Goal: Communication & Community: Answer question/provide support

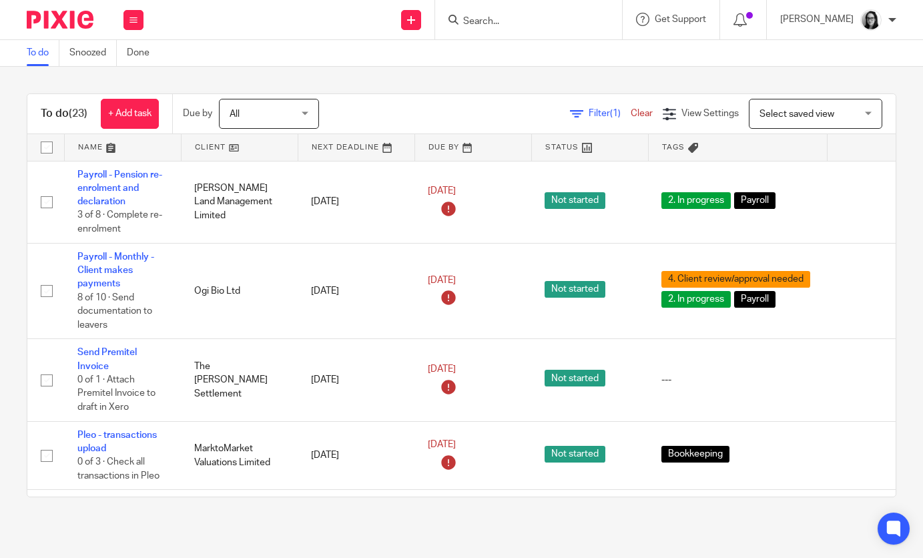
click at [604, 117] on span "Filter (1)" at bounding box center [610, 113] width 42 height 9
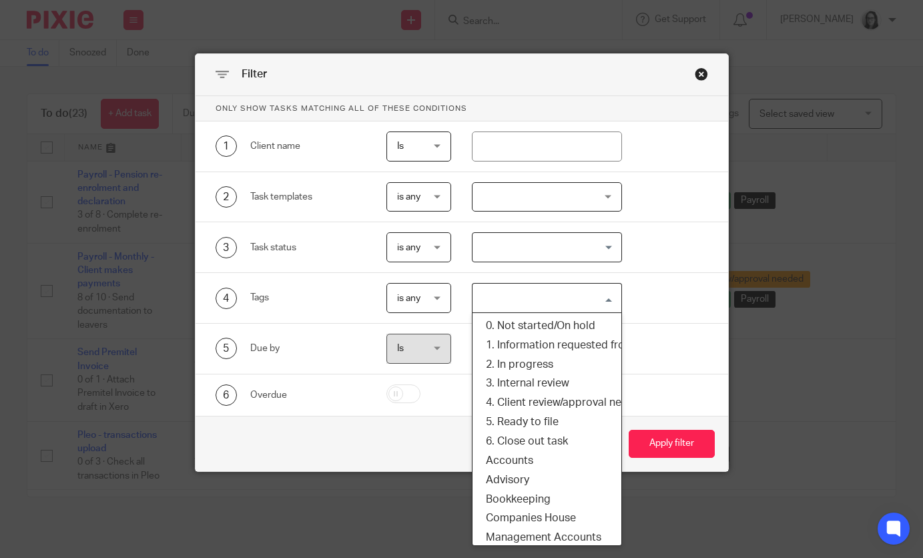
click at [531, 298] on input "Search for option" at bounding box center [544, 297] width 140 height 23
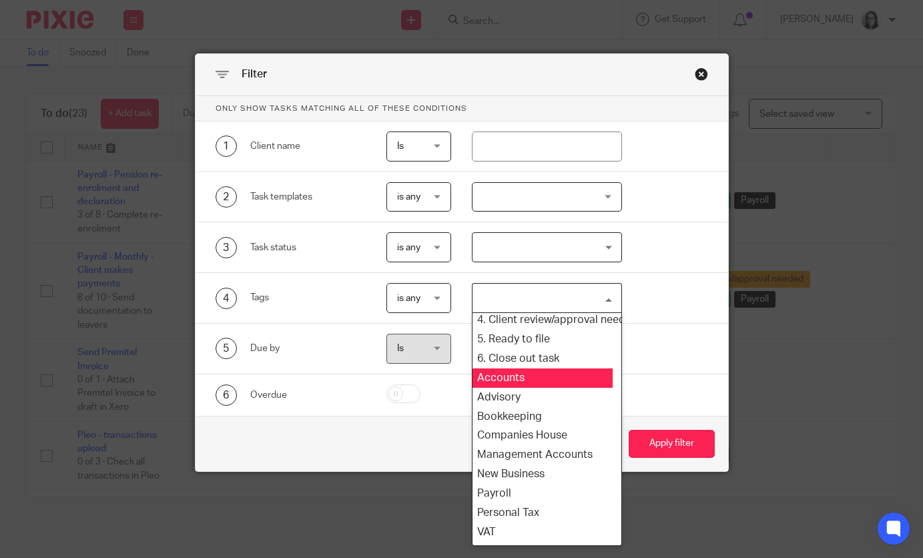
scroll to position [121, 9]
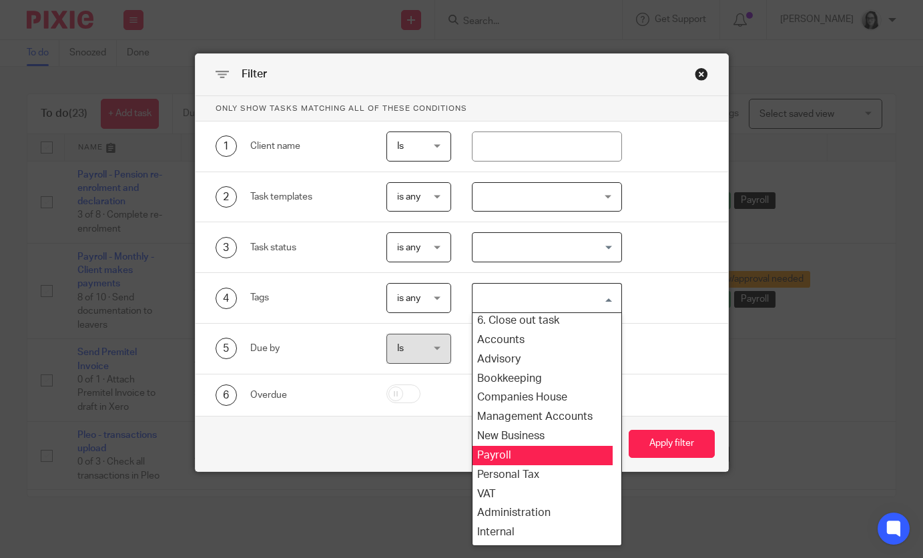
click at [534, 454] on li "Payroll" at bounding box center [538, 455] width 149 height 19
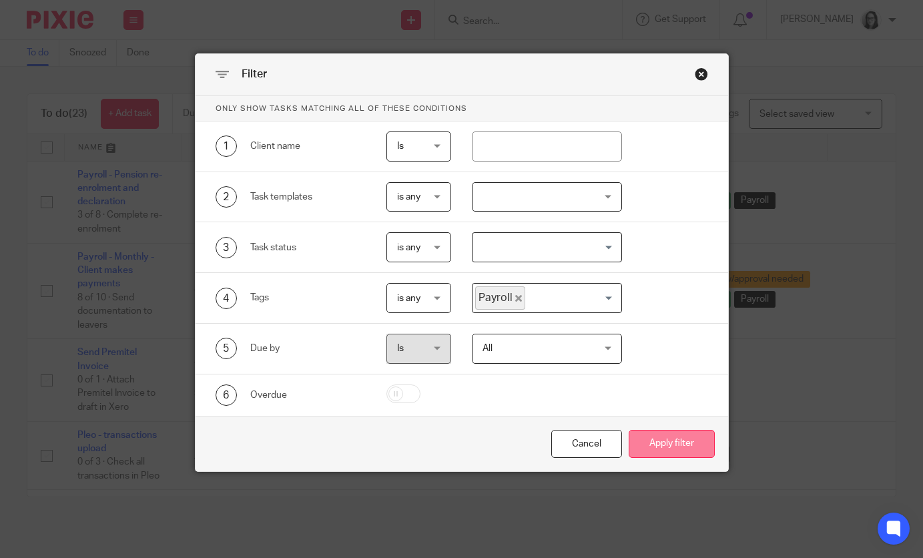
click at [663, 441] on button "Apply filter" at bounding box center [672, 444] width 86 height 29
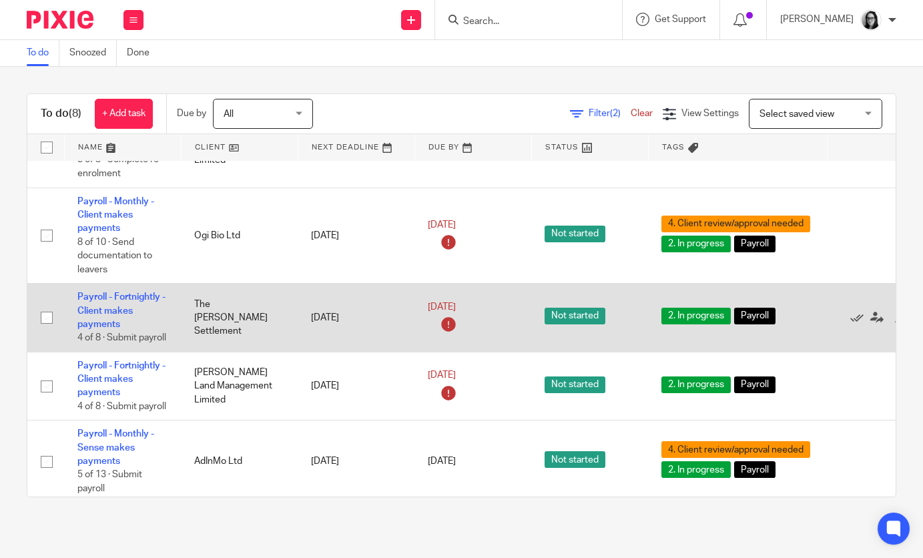
scroll to position [59, 0]
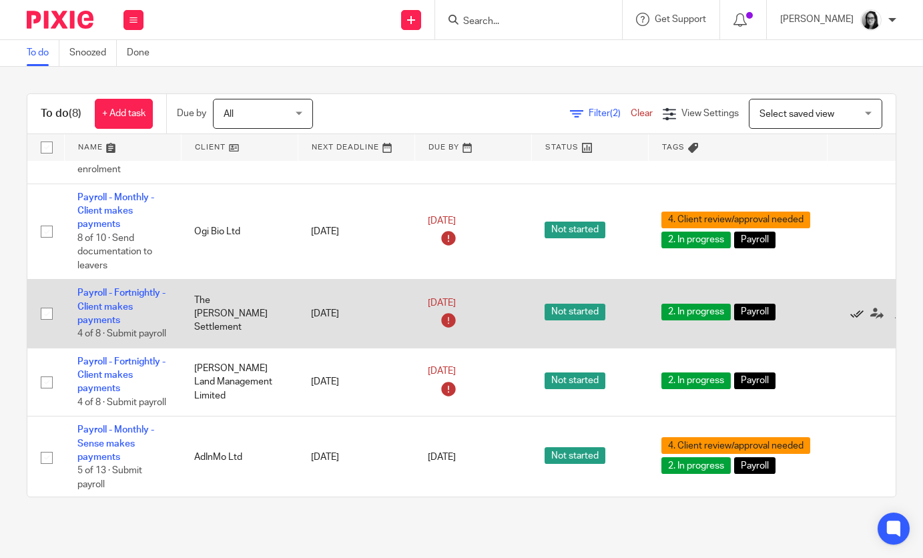
click at [858, 318] on icon at bounding box center [856, 313] width 13 height 13
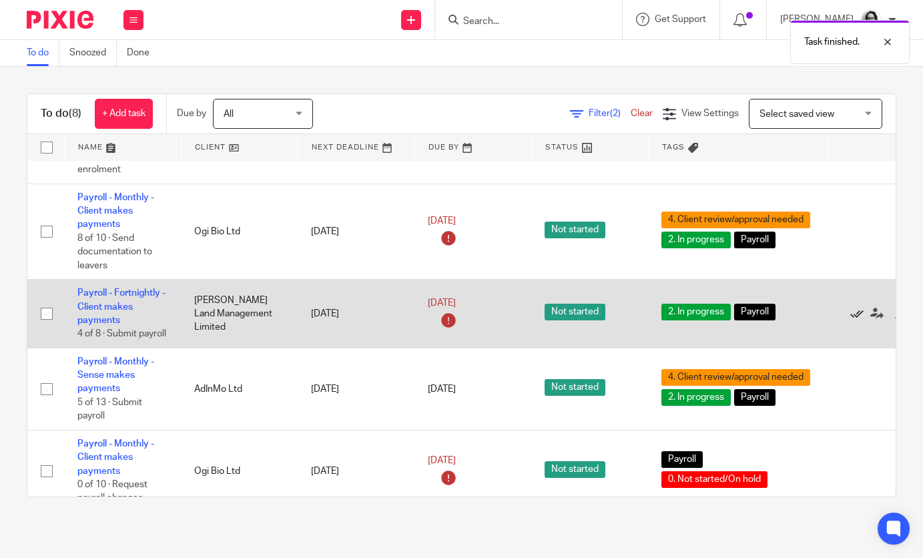
click at [858, 316] on icon at bounding box center [856, 313] width 13 height 13
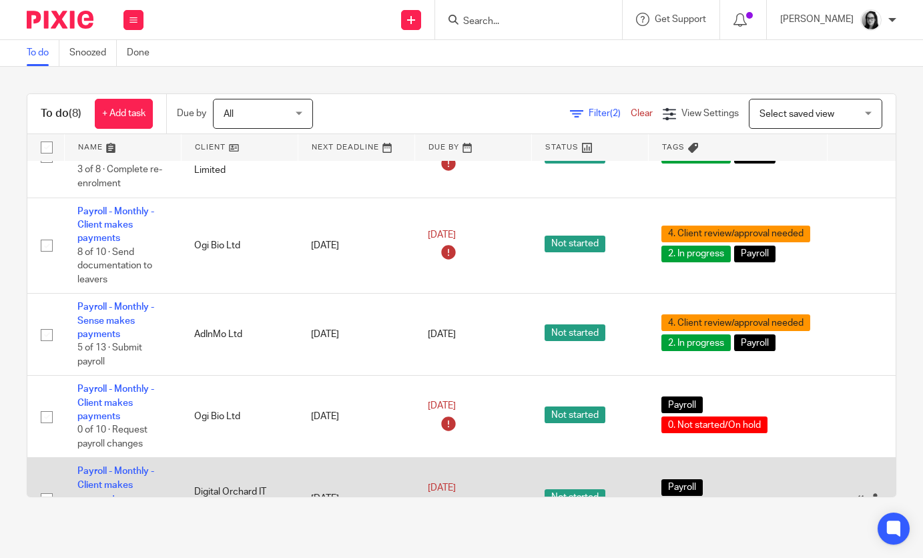
scroll to position [0, 0]
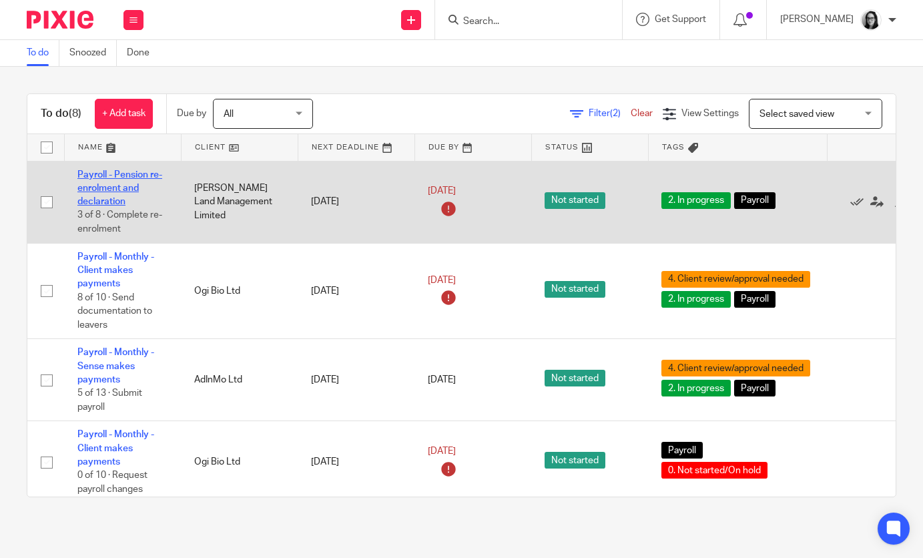
click at [97, 188] on link "Payroll - Pension re-enrolment and declaration" at bounding box center [119, 188] width 85 height 37
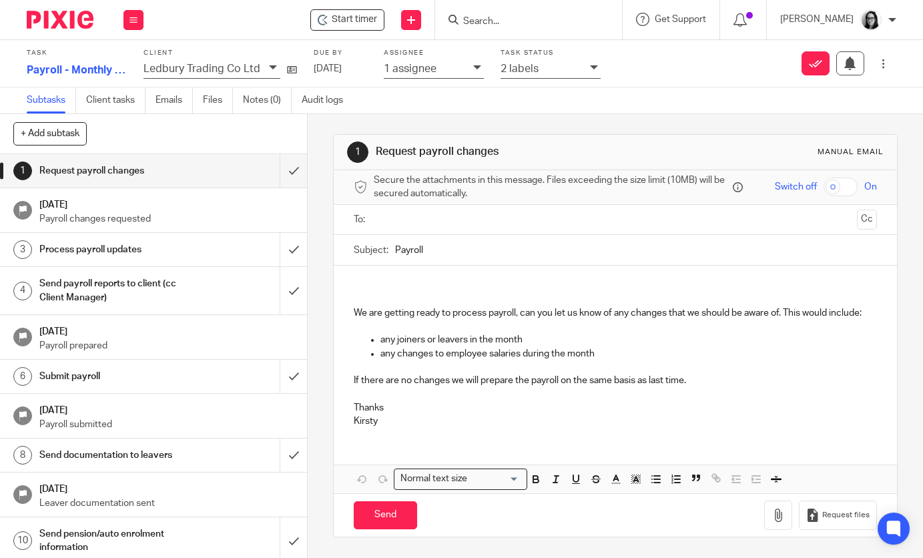
click at [449, 257] on input "Payroll" at bounding box center [635, 250] width 481 height 30
type input "Payroll - September"
click at [458, 292] on p at bounding box center [615, 298] width 523 height 13
click at [422, 282] on p at bounding box center [615, 285] width 523 height 13
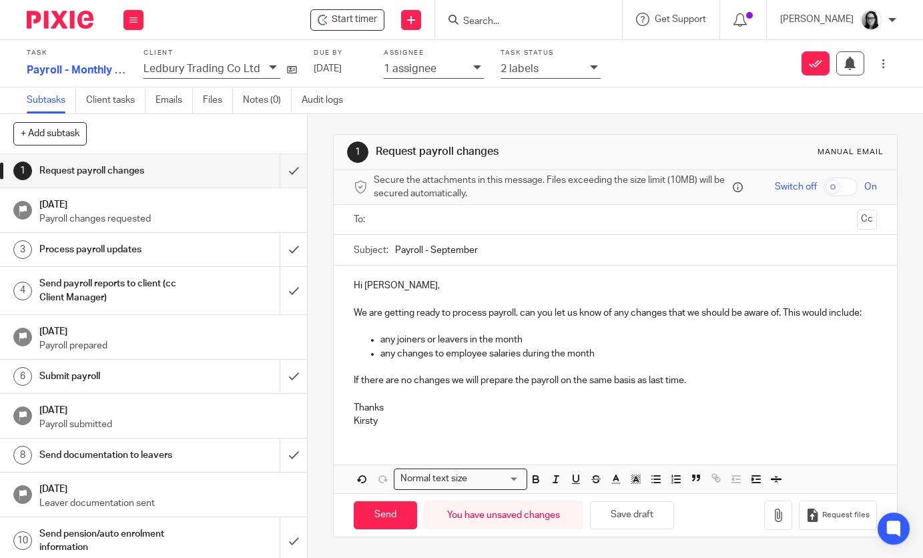
click at [608, 360] on p at bounding box center [615, 366] width 523 height 13
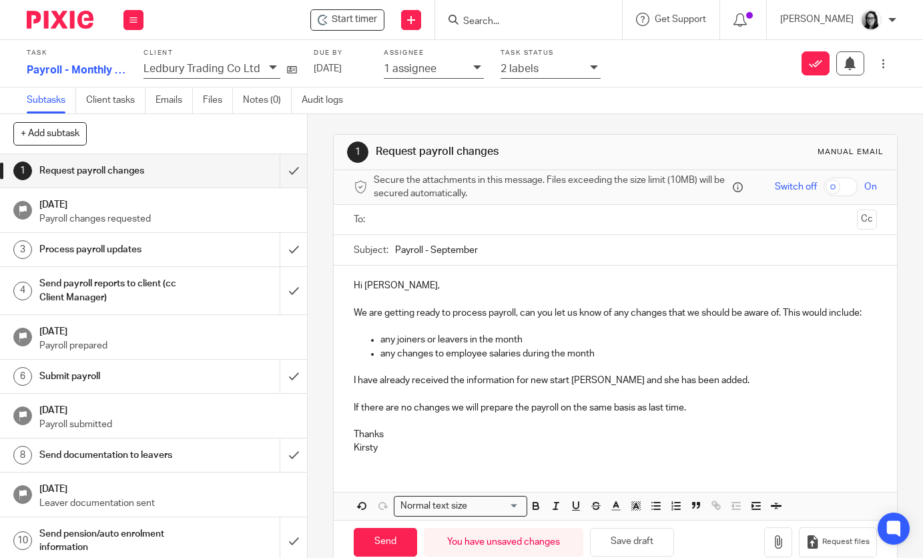
click at [721, 414] on p at bounding box center [615, 420] width 523 height 13
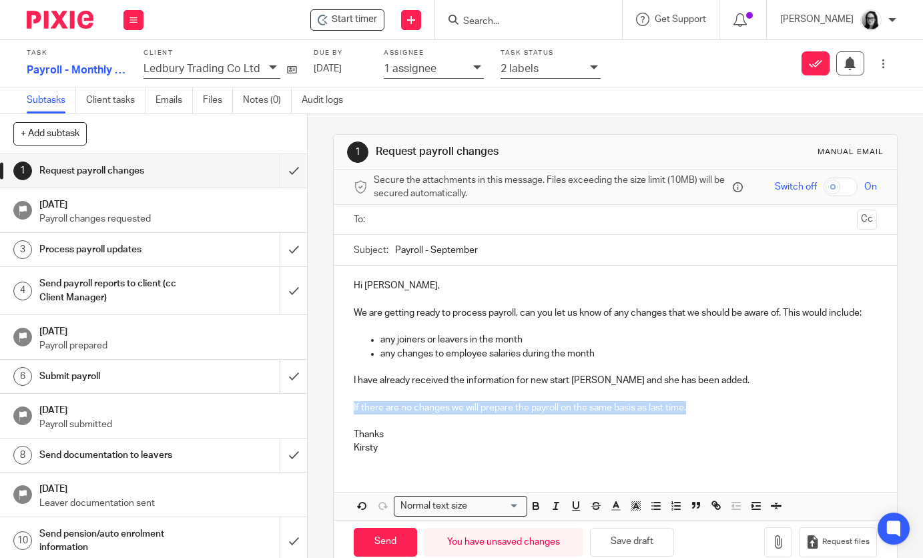
drag, startPoint x: 698, startPoint y: 408, endPoint x: 354, endPoint y: 401, distance: 344.4
click at [354, 401] on p "If there are no changes we will prepare the payroll on the same basis as last t…" at bounding box center [615, 407] width 523 height 13
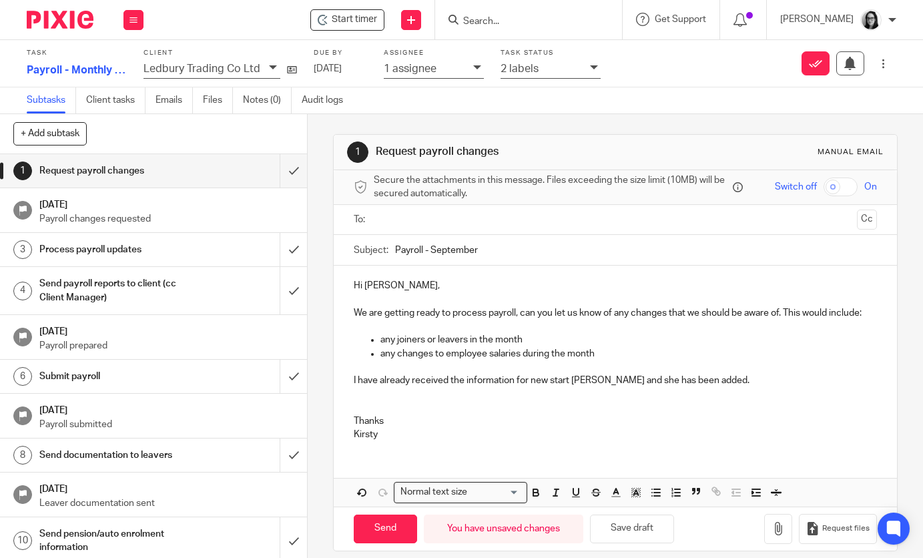
click at [747, 386] on p "I have already received the information for new start Fatoumata and she has bee…" at bounding box center [615, 380] width 523 height 13
click at [382, 425] on p "Thanks" at bounding box center [615, 420] width 523 height 13
click at [383, 425] on p "Thanks" at bounding box center [615, 420] width 523 height 13
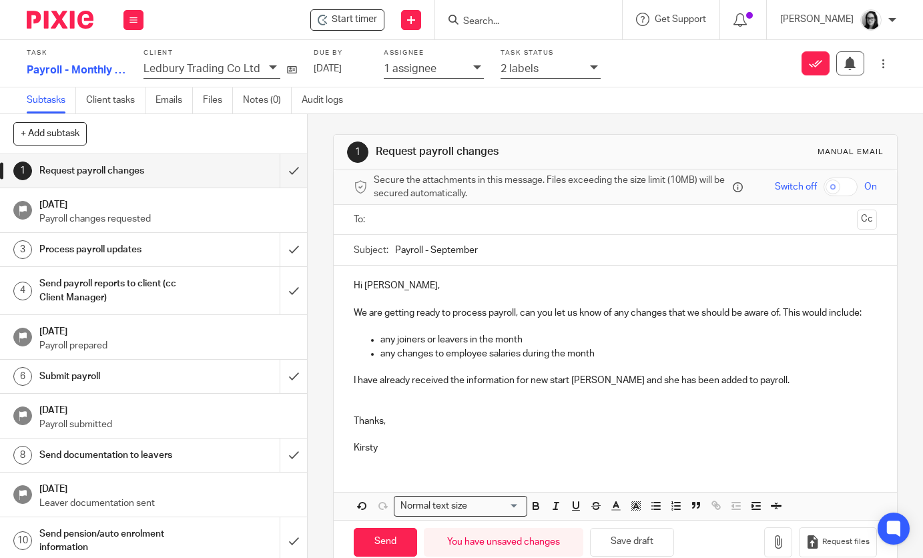
click at [372, 406] on p at bounding box center [615, 407] width 523 height 13
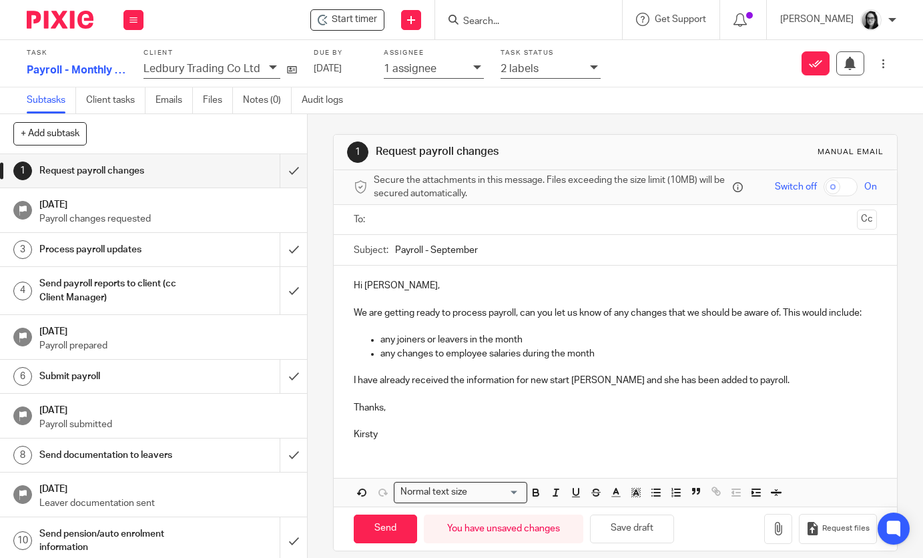
click at [432, 236] on input "Payroll - September" at bounding box center [635, 250] width 481 height 30
click at [434, 227] on input "text" at bounding box center [614, 219] width 473 height 15
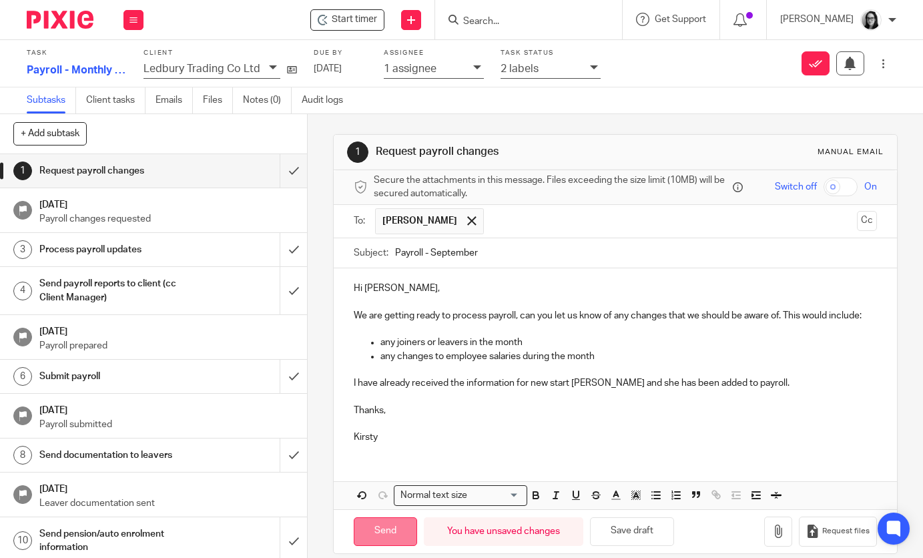
click at [389, 524] on input "Send" at bounding box center [385, 531] width 63 height 29
type input "Sent"
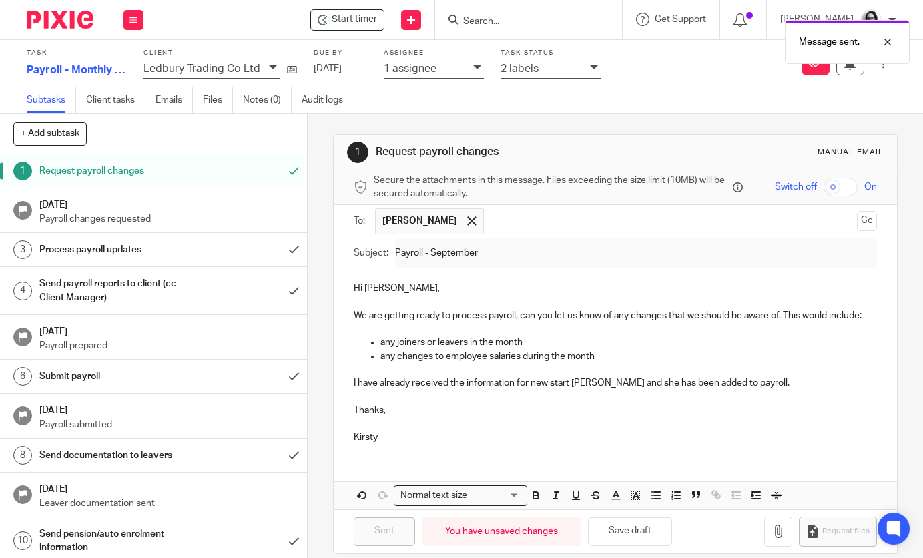
click at [591, 68] on icon at bounding box center [594, 67] width 8 height 8
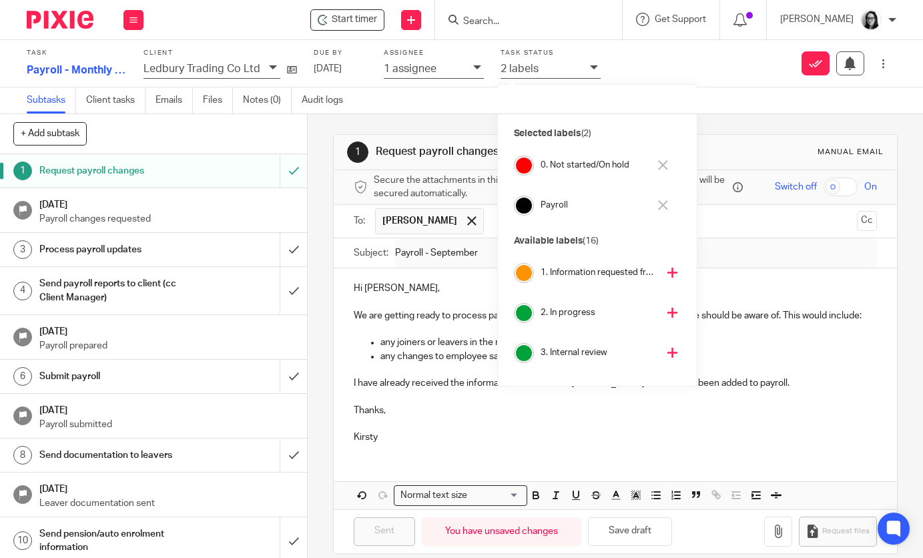
click at [661, 164] on icon at bounding box center [663, 165] width 10 height 10
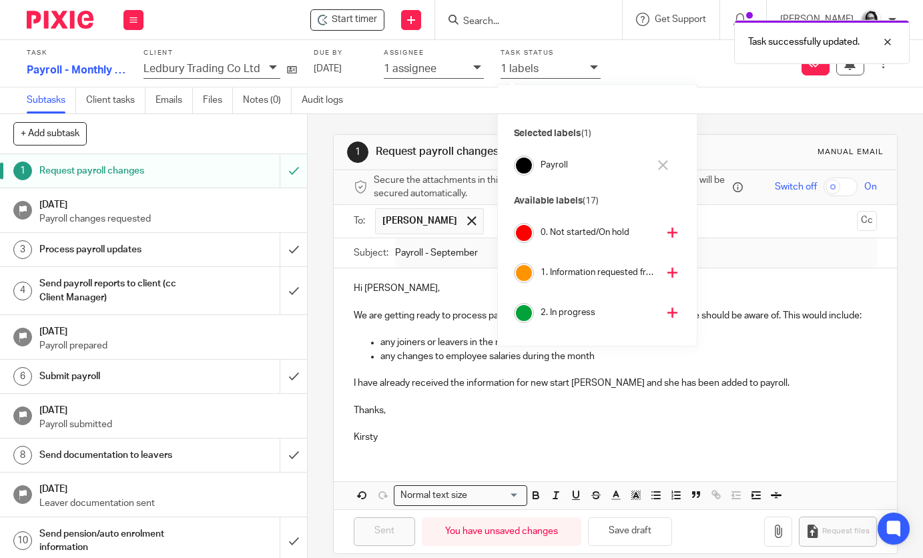
click at [667, 276] on icon at bounding box center [672, 273] width 10 height 10
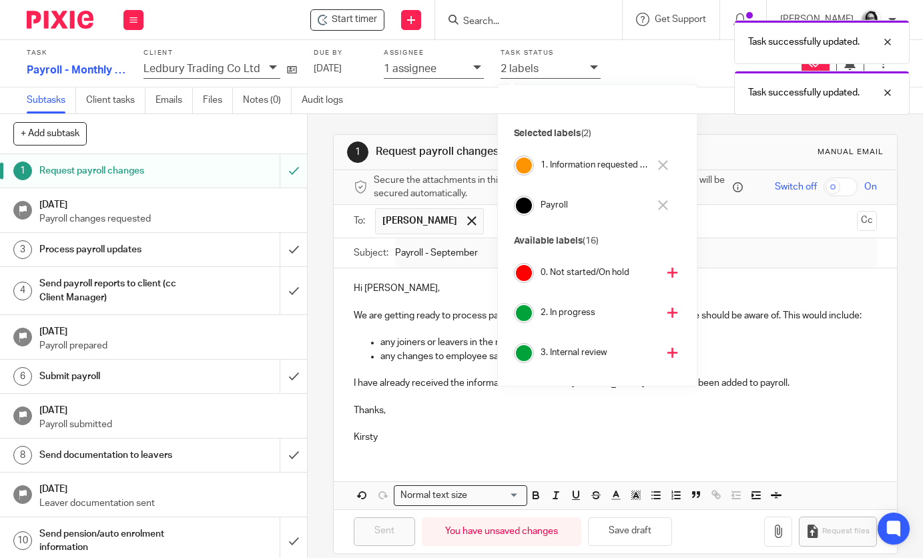
click at [667, 310] on icon at bounding box center [672, 313] width 10 height 10
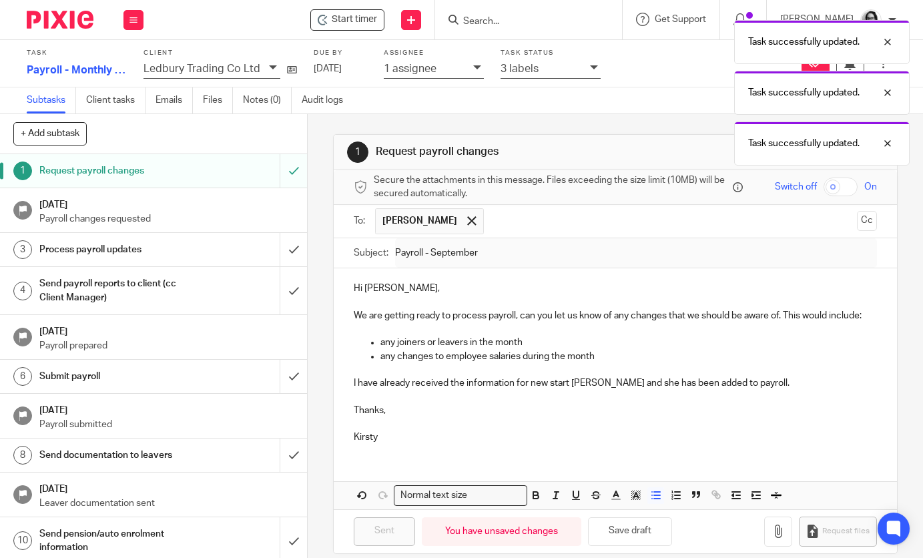
click at [471, 361] on p "any changes to employee salaries during the month" at bounding box center [628, 356] width 496 height 13
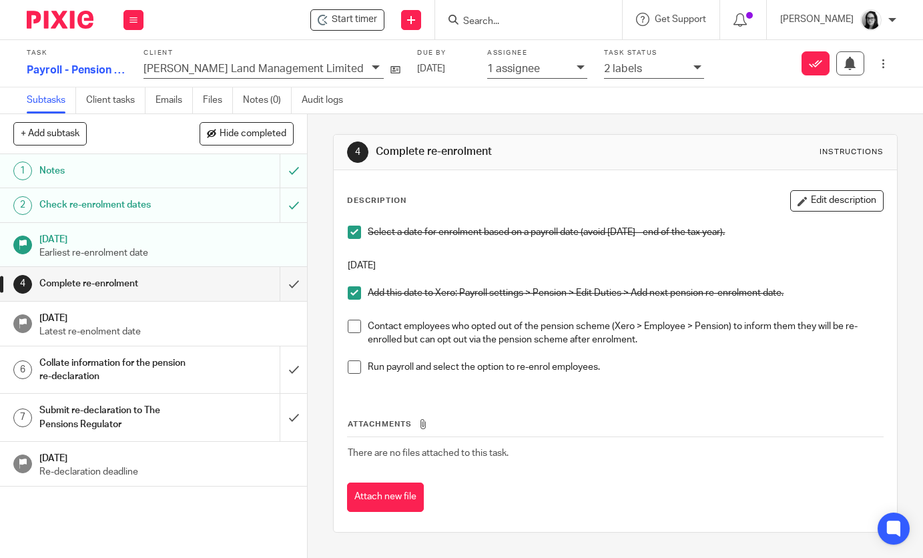
click at [69, 25] on img at bounding box center [60, 20] width 67 height 18
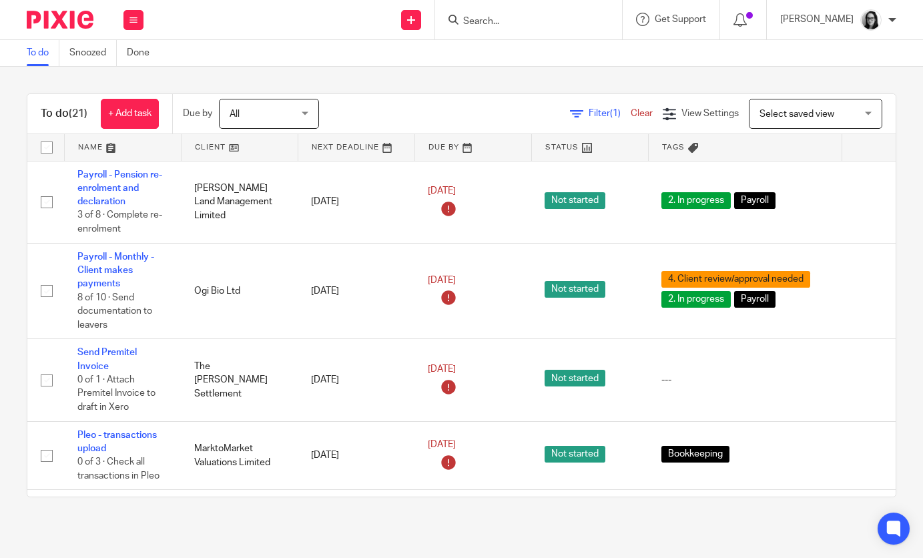
click at [598, 105] on div "Filter (1) Clear View Settings View Settings (1) Filters Clear Save Manage save…" at bounding box center [618, 114] width 553 height 30
click at [599, 111] on span "Filter (1)" at bounding box center [610, 113] width 42 height 9
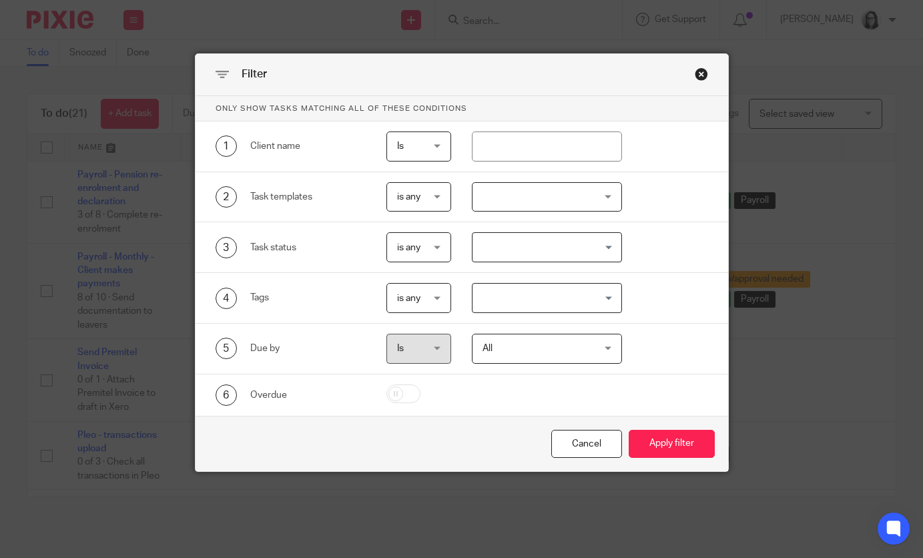
click at [548, 304] on input "Search for option" at bounding box center [544, 297] width 140 height 23
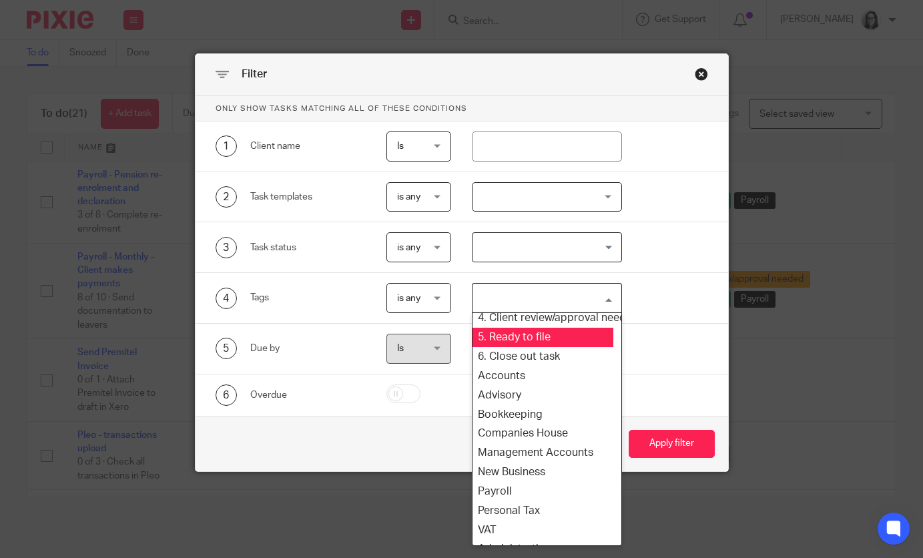
scroll to position [121, 4]
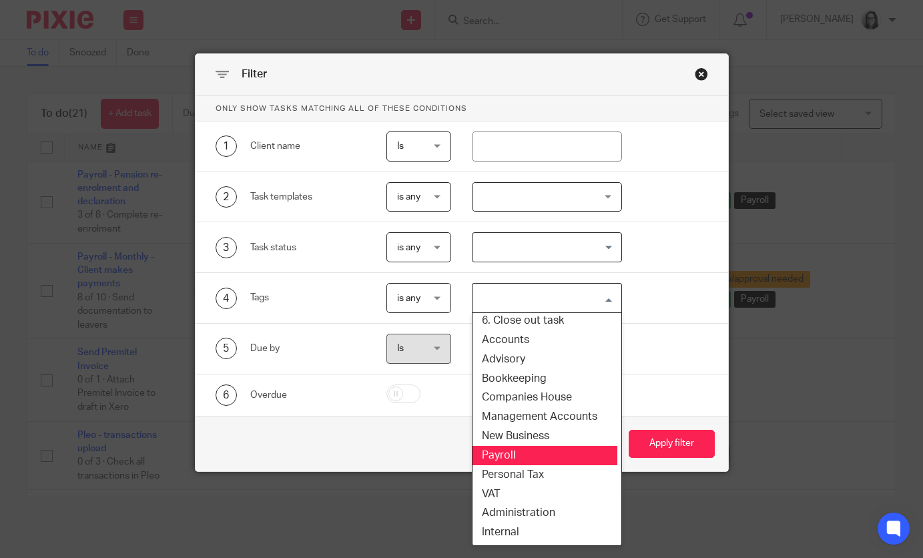
click at [527, 453] on li "Payroll" at bounding box center [543, 455] width 149 height 19
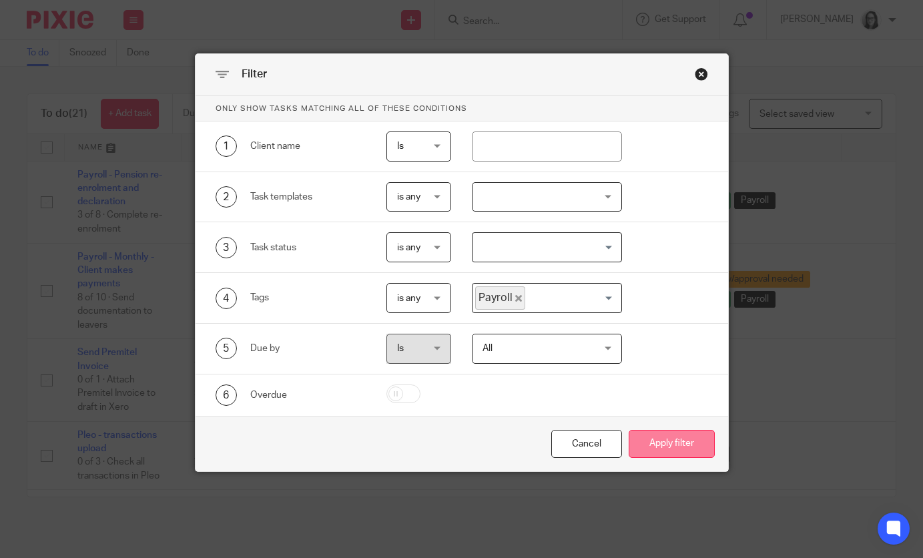
click at [639, 452] on button "Apply filter" at bounding box center [672, 444] width 86 height 29
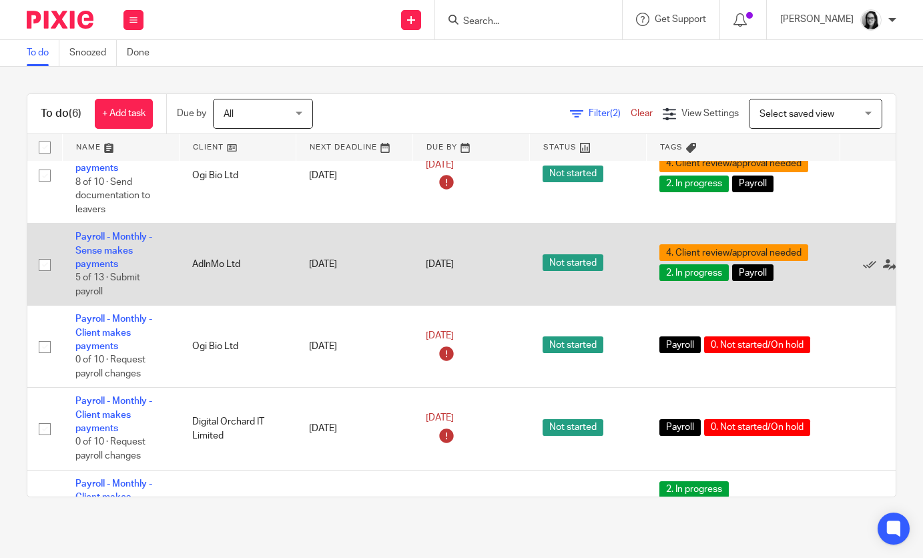
scroll to position [179, 2]
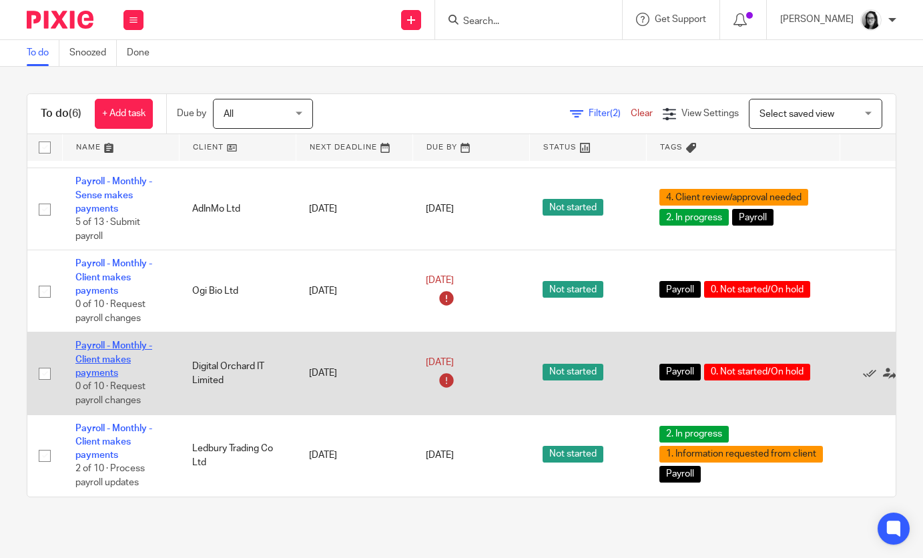
click at [128, 347] on link "Payroll - Monthly - Client makes payments" at bounding box center [113, 359] width 77 height 37
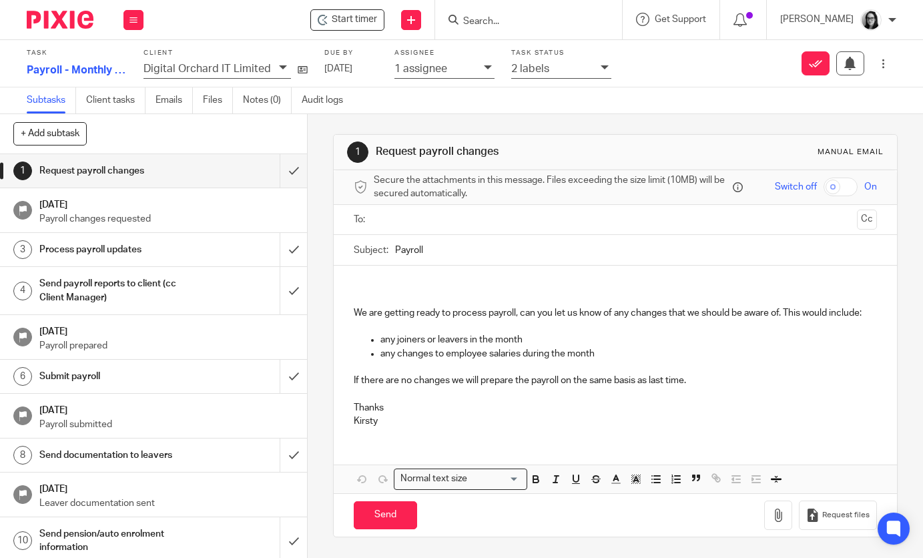
click at [414, 221] on input "text" at bounding box center [614, 219] width 473 height 15
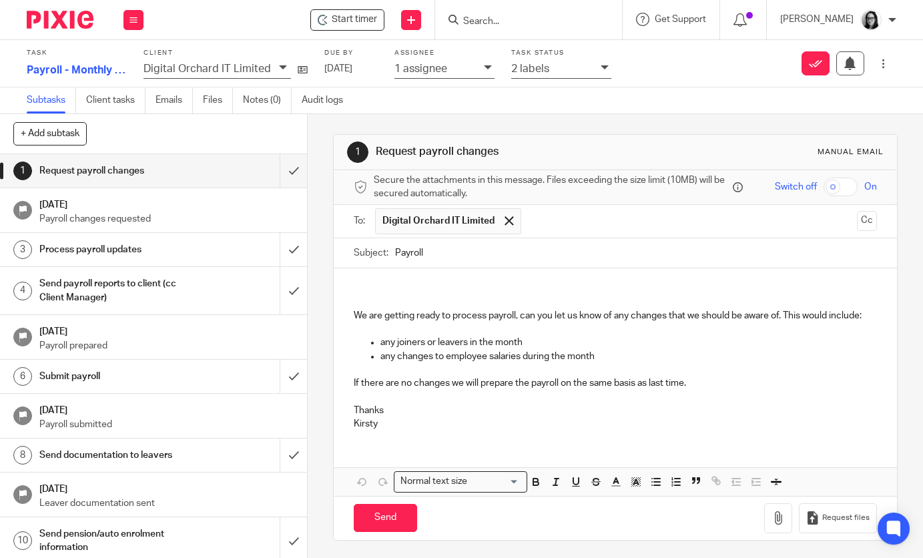
click at [464, 252] on input "Payroll" at bounding box center [635, 253] width 481 height 30
type input "Payroll - September"
click at [416, 278] on div "We are getting ready to process payroll, can you let us know of any changes tha…" at bounding box center [615, 354] width 563 height 172
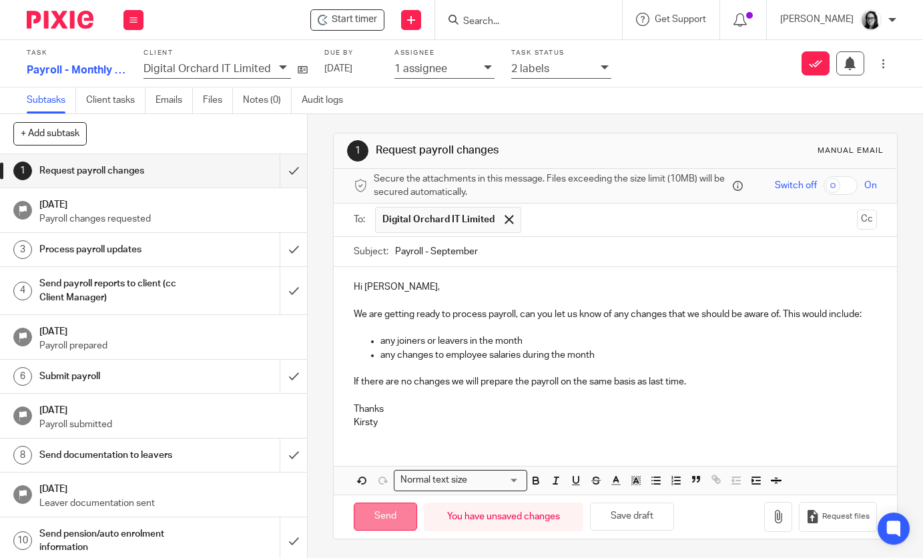
click at [384, 508] on input "Send" at bounding box center [385, 517] width 63 height 29
type input "Sent"
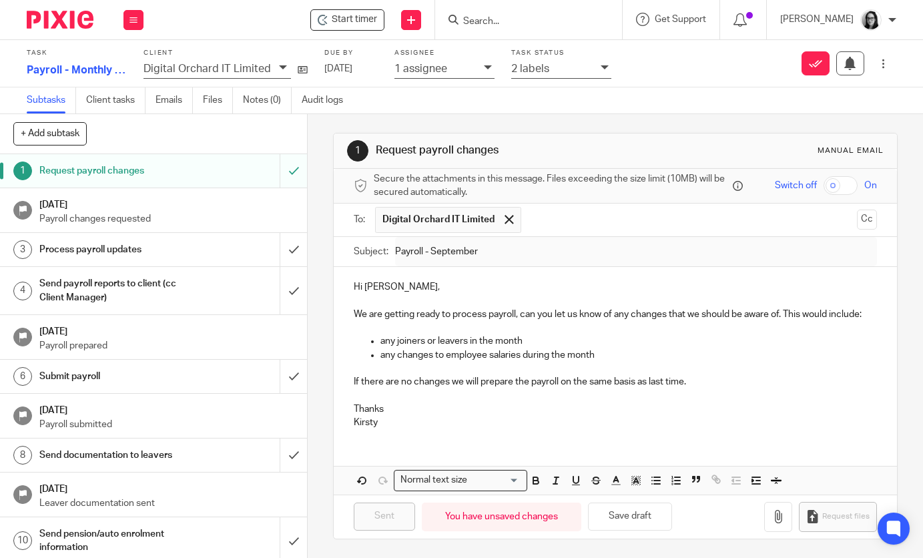
click at [601, 68] on icon at bounding box center [605, 67] width 8 height 8
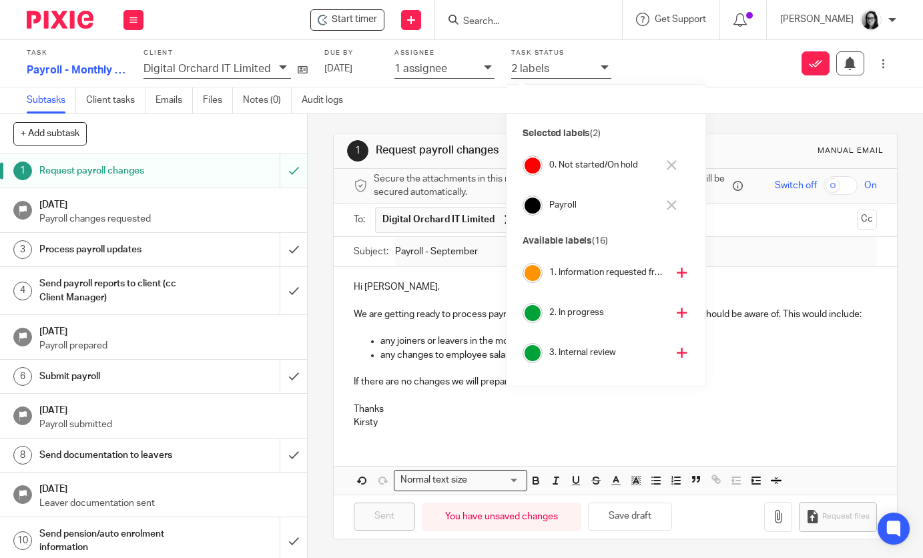
click at [666, 171] on button at bounding box center [671, 165] width 15 height 21
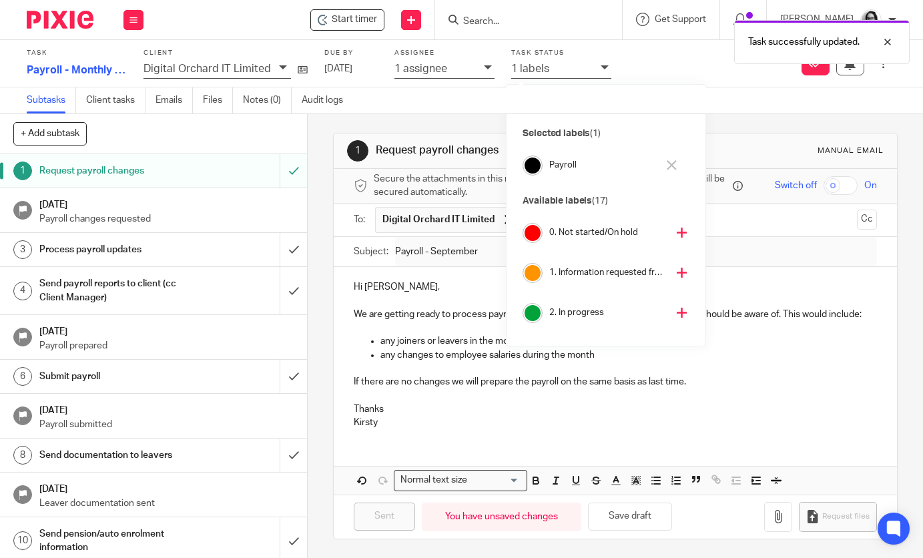
click at [677, 273] on icon at bounding box center [682, 273] width 10 height 10
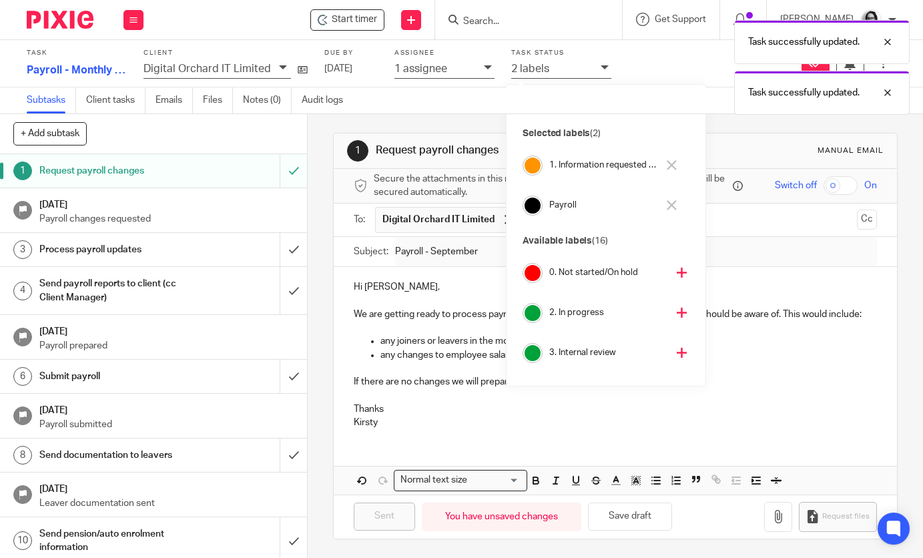
click at [677, 312] on icon at bounding box center [682, 313] width 10 height 10
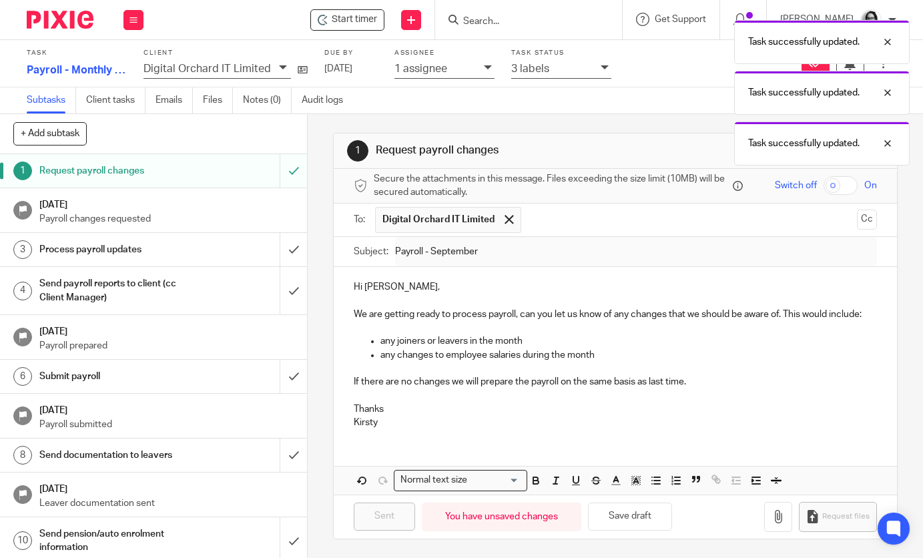
click at [57, 27] on img at bounding box center [60, 20] width 67 height 18
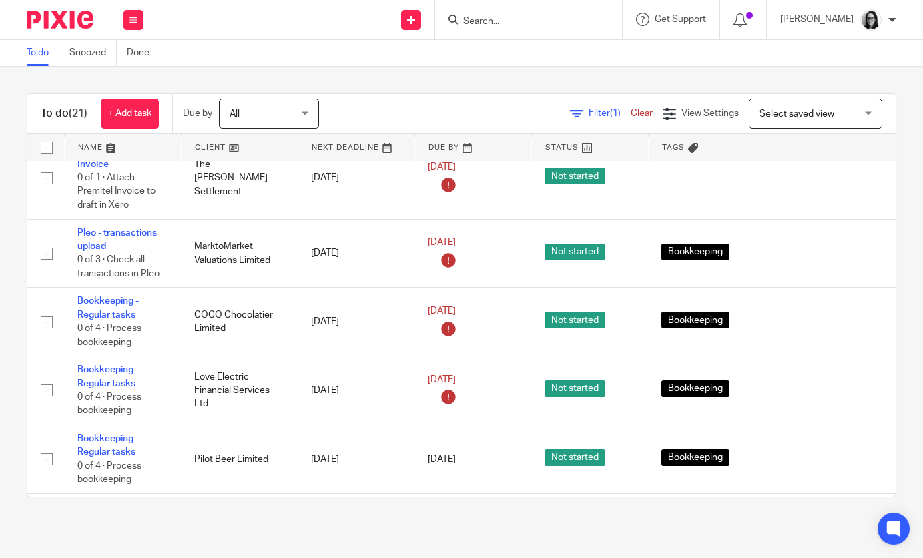
scroll to position [135, 0]
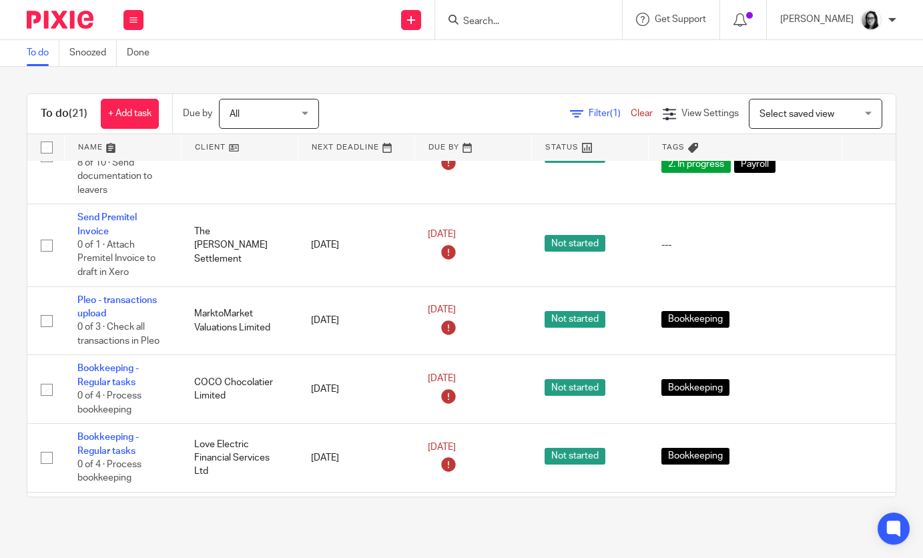
click at [603, 114] on span "Filter (1)" at bounding box center [610, 113] width 42 height 9
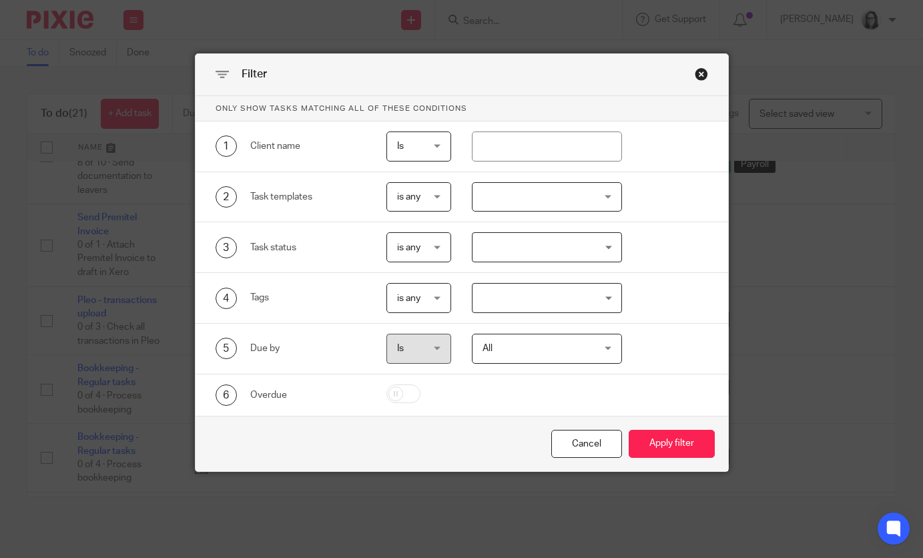
click at [559, 272] on div "3 Task status is any is any is any is none is_any Loading..." at bounding box center [462, 247] width 533 height 51
click at [551, 294] on input "Search for option" at bounding box center [544, 297] width 140 height 23
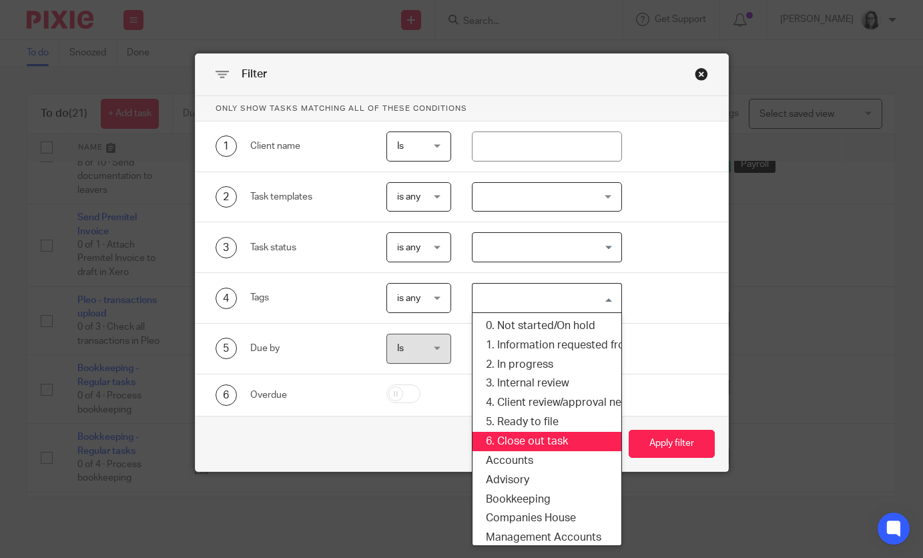
scroll to position [121, 0]
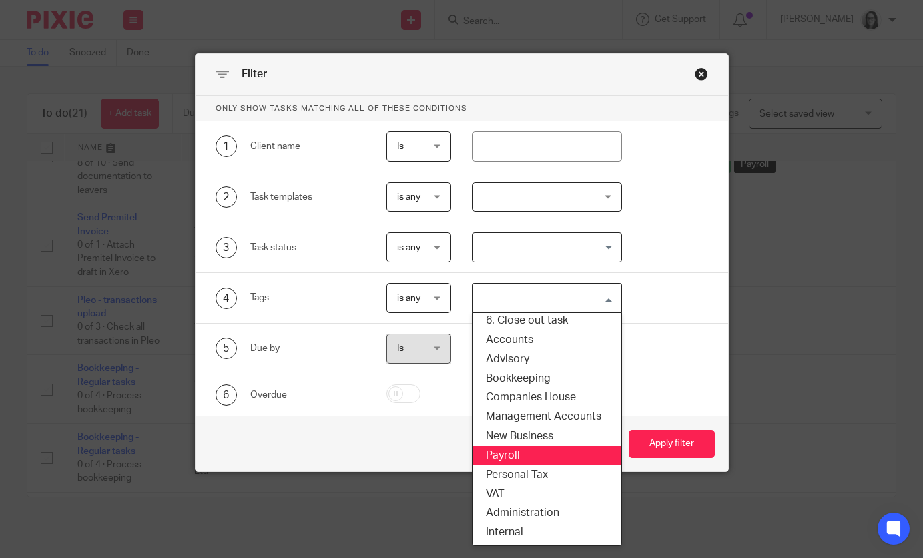
click at [542, 452] on li "Payroll" at bounding box center [547, 455] width 149 height 19
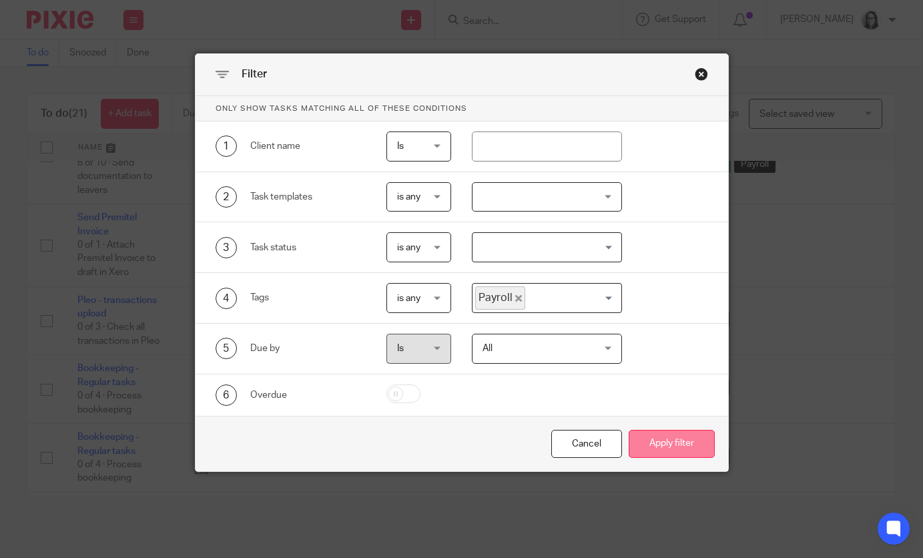
click at [697, 430] on button "Apply filter" at bounding box center [672, 444] width 86 height 29
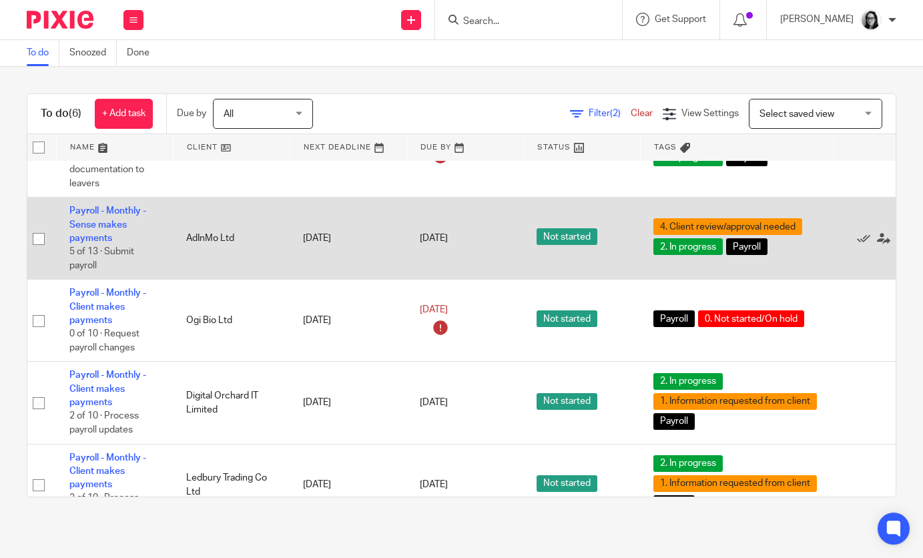
scroll to position [143, 8]
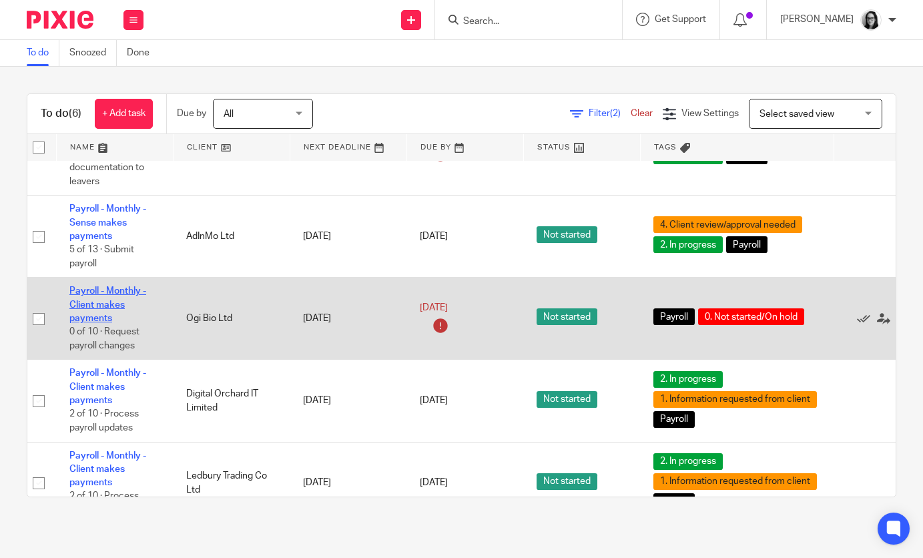
click at [105, 311] on link "Payroll - Monthly - Client makes payments" at bounding box center [107, 304] width 77 height 37
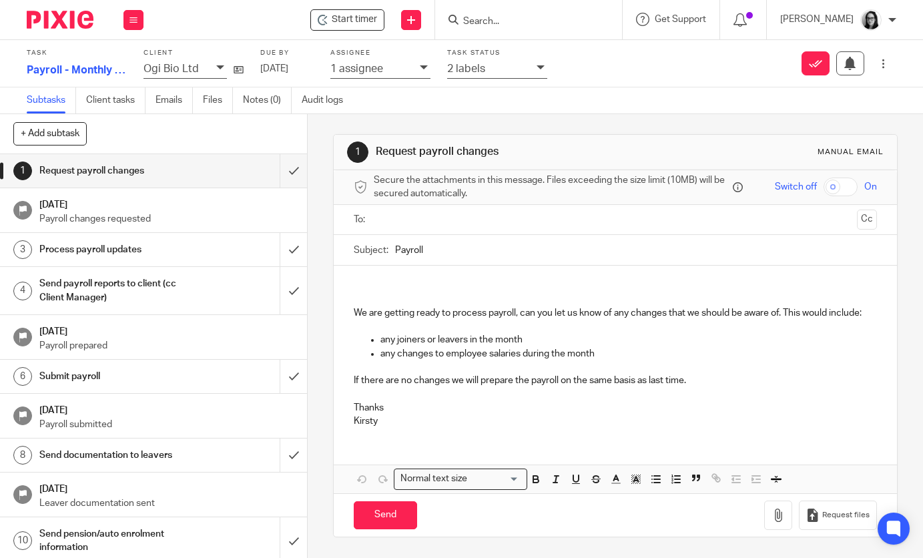
click at [430, 251] on input "Payroll" at bounding box center [635, 250] width 481 height 30
type input "Payroll - September"
click at [386, 280] on p at bounding box center [615, 285] width 523 height 13
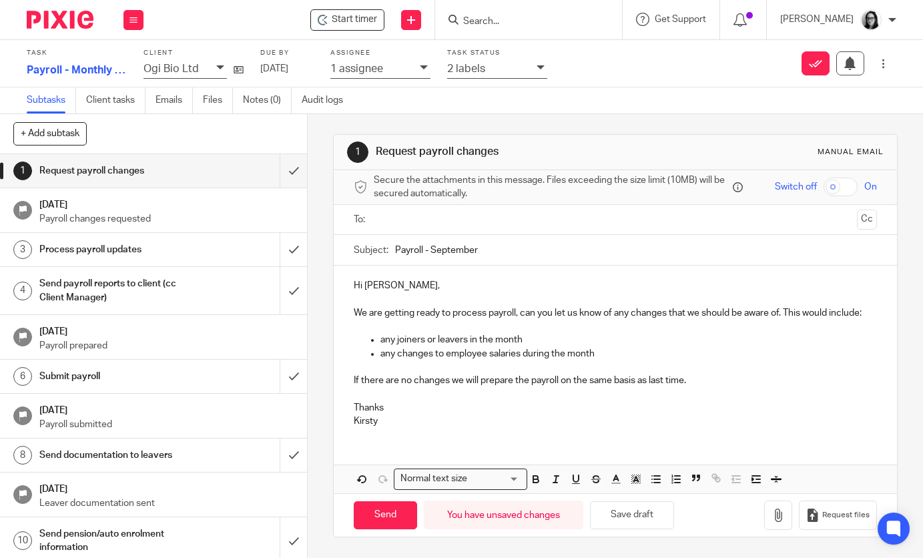
click at [605, 354] on p "any changes to employee salaries during the month" at bounding box center [628, 353] width 496 height 13
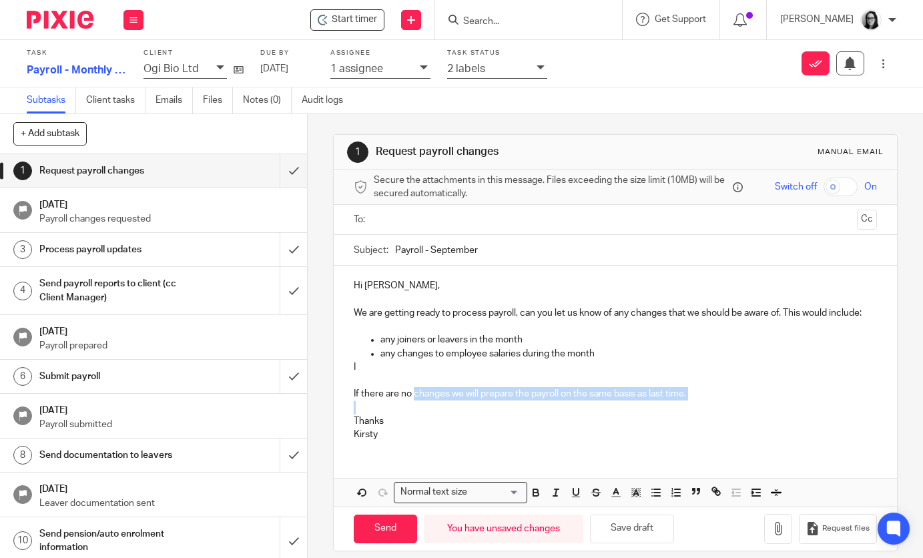
drag, startPoint x: 707, startPoint y: 403, endPoint x: 414, endPoint y: 394, distance: 292.4
click at [414, 394] on div "Hi Alex, We are getting ready to process payroll, can you let us know of any ch…" at bounding box center [615, 359] width 563 height 186
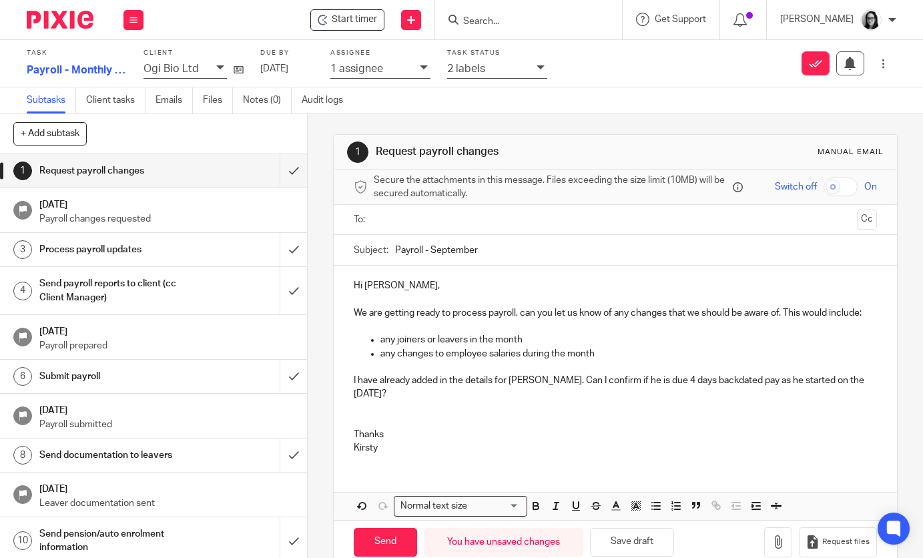
click at [405, 393] on p "I have already added in the details for Gareth. Can I confirm if he is due 4 da…" at bounding box center [615, 387] width 523 height 27
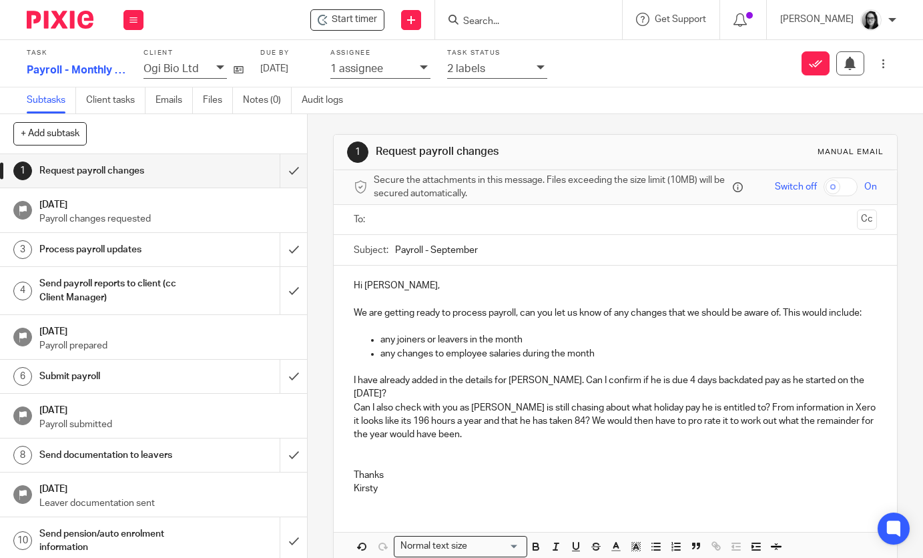
scroll to position [1, 0]
click at [412, 456] on p at bounding box center [615, 460] width 523 height 13
drag, startPoint x: 404, startPoint y: 477, endPoint x: 348, endPoint y: 467, distance: 56.2
click at [348, 467] on div "Hi Alex, We are getting ready to process payroll, can you let us know of any ch…" at bounding box center [615, 385] width 563 height 240
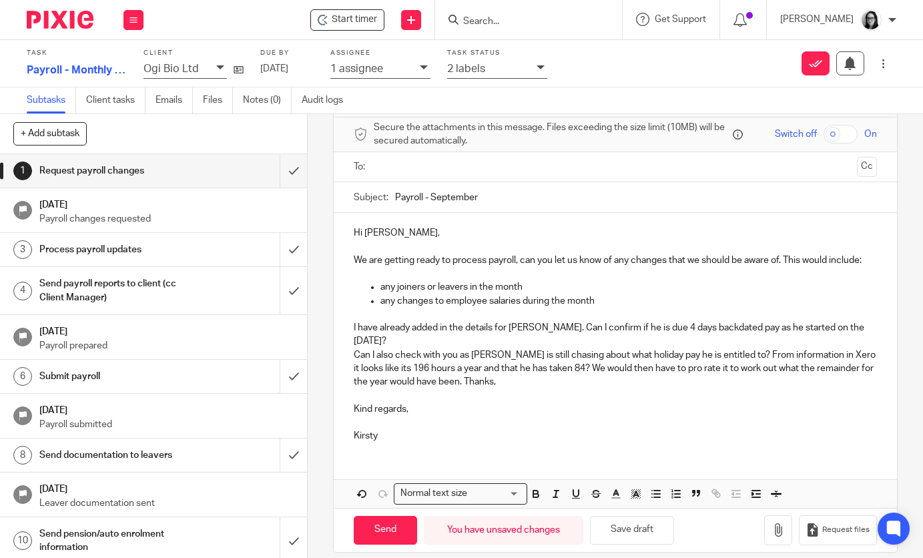
scroll to position [0, 0]
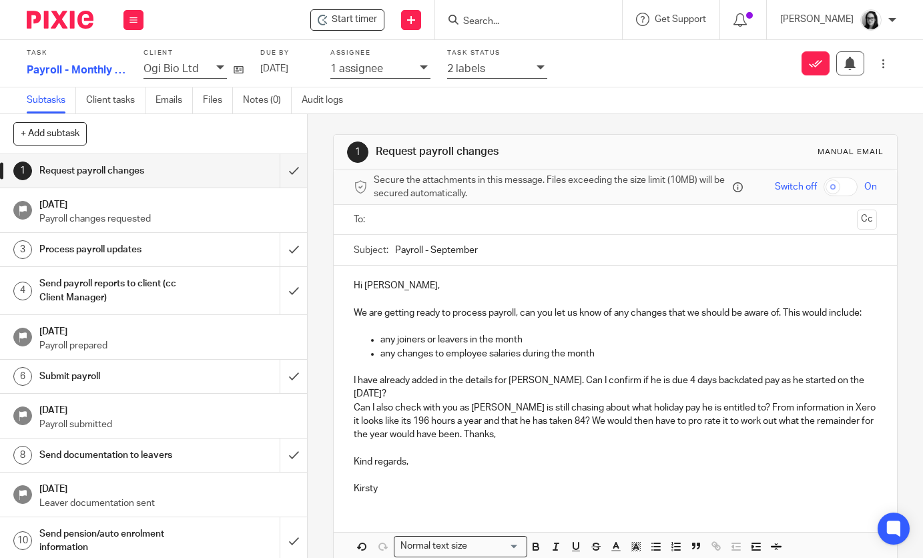
click at [468, 224] on input "text" at bounding box center [614, 219] width 473 height 15
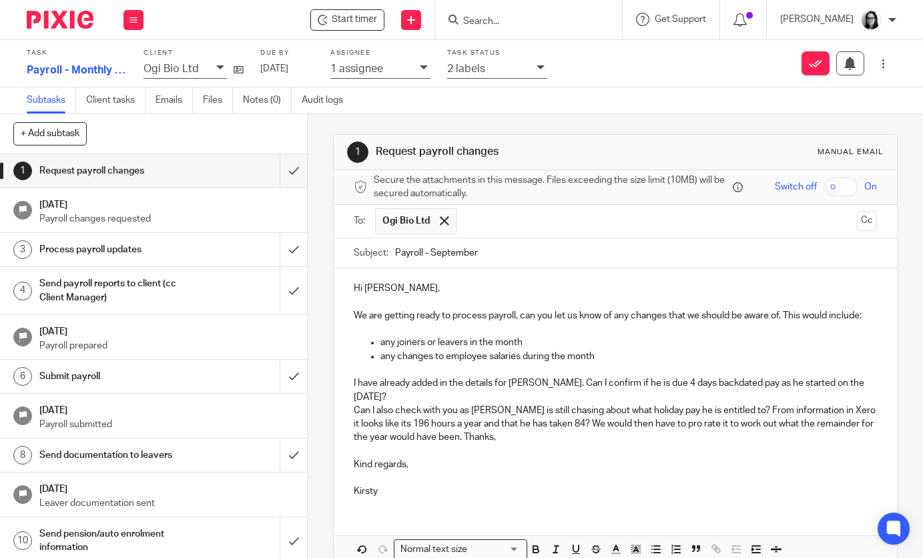
scroll to position [69, 0]
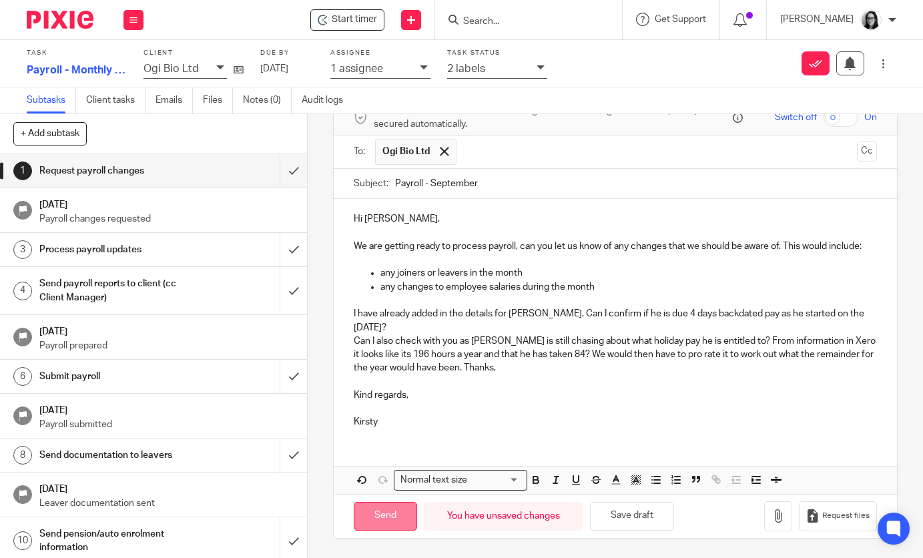
click at [382, 511] on input "Send" at bounding box center [385, 516] width 63 height 29
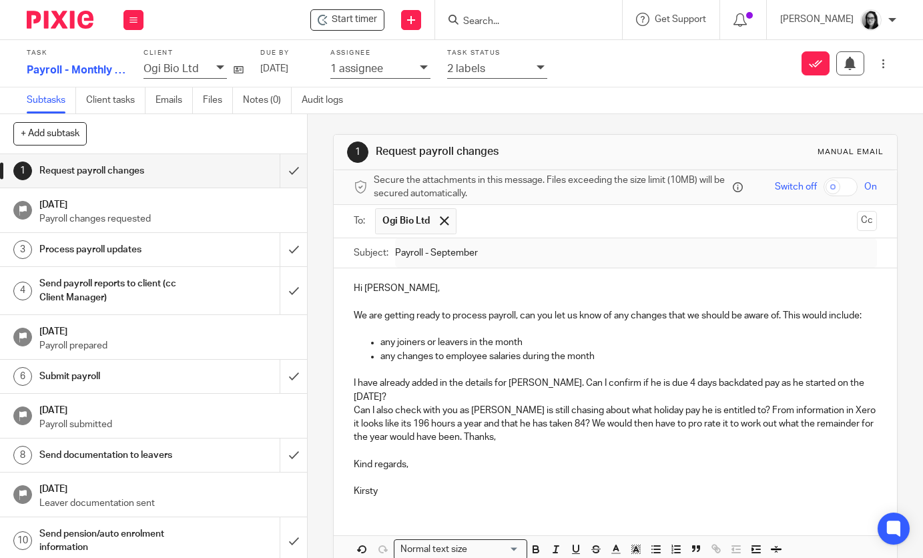
click at [538, 72] on div at bounding box center [542, 68] width 11 height 15
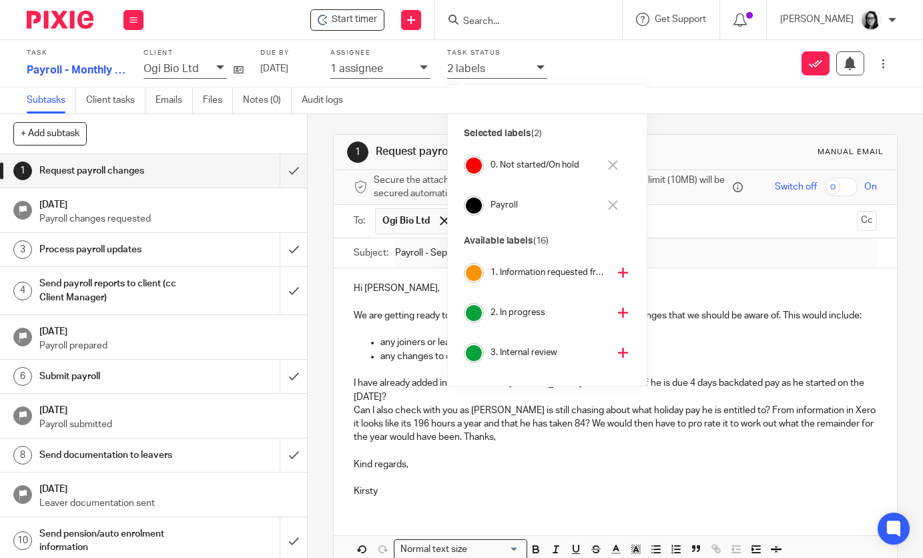
type input "Sent"
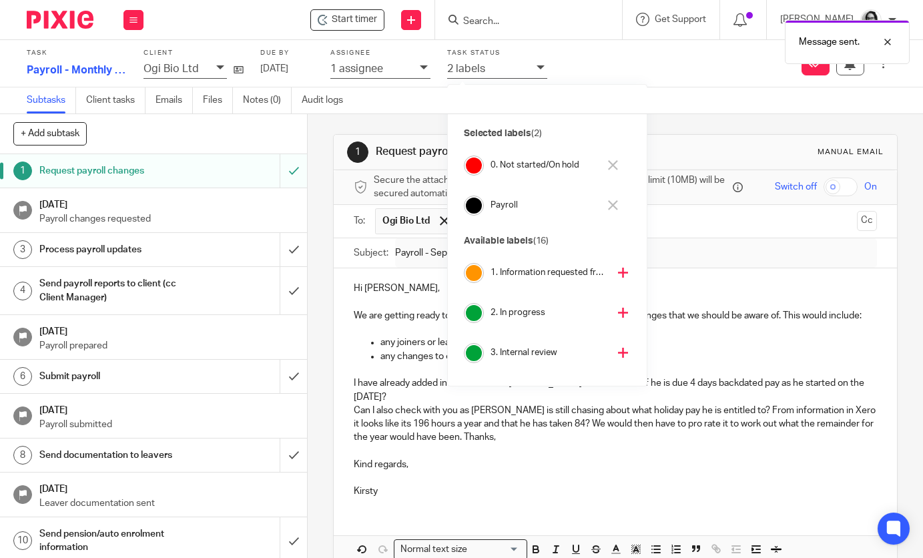
click at [615, 164] on icon at bounding box center [613, 165] width 10 height 10
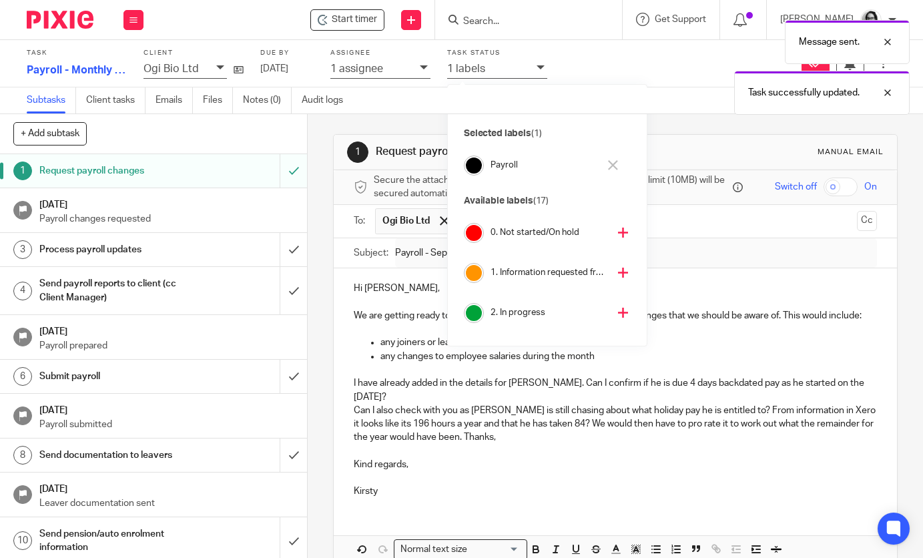
click at [615, 307] on button at bounding box center [623, 312] width 16 height 21
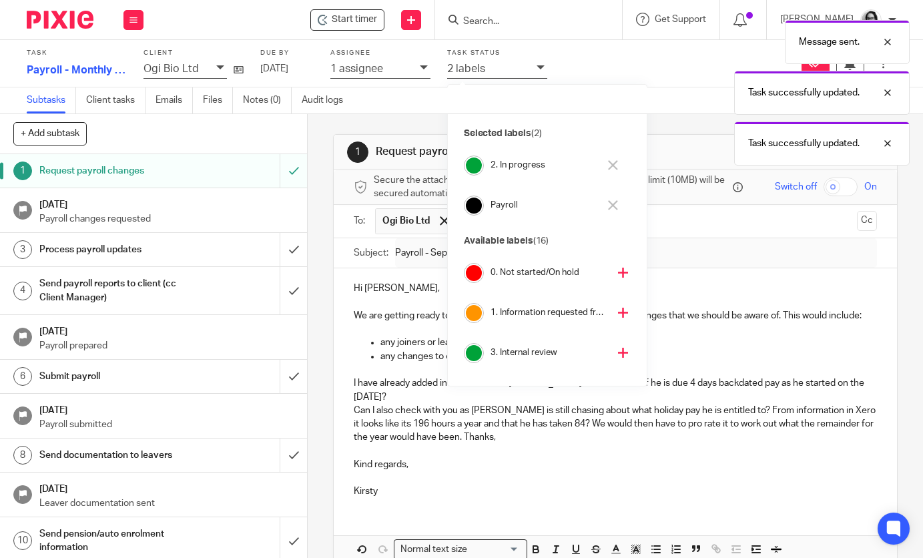
click at [618, 312] on icon at bounding box center [623, 313] width 10 height 10
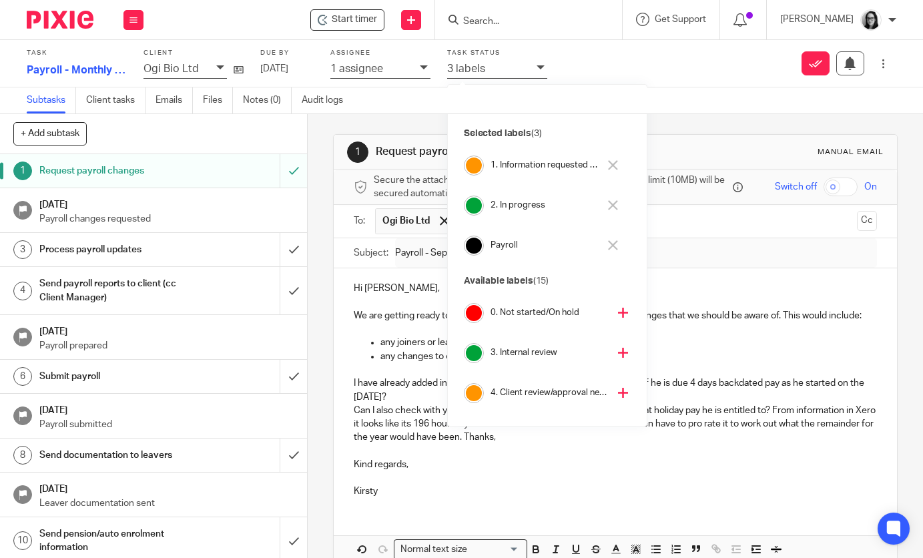
click at [659, 135] on div "1 Request payroll changes Manual email" at bounding box center [615, 152] width 563 height 35
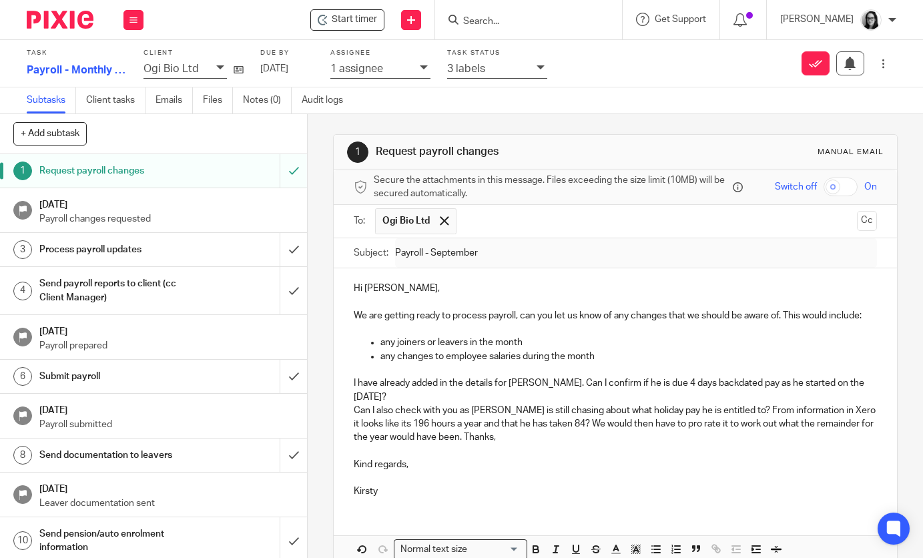
click at [61, 15] on img at bounding box center [60, 20] width 67 height 18
click at [62, 26] on img at bounding box center [60, 20] width 67 height 18
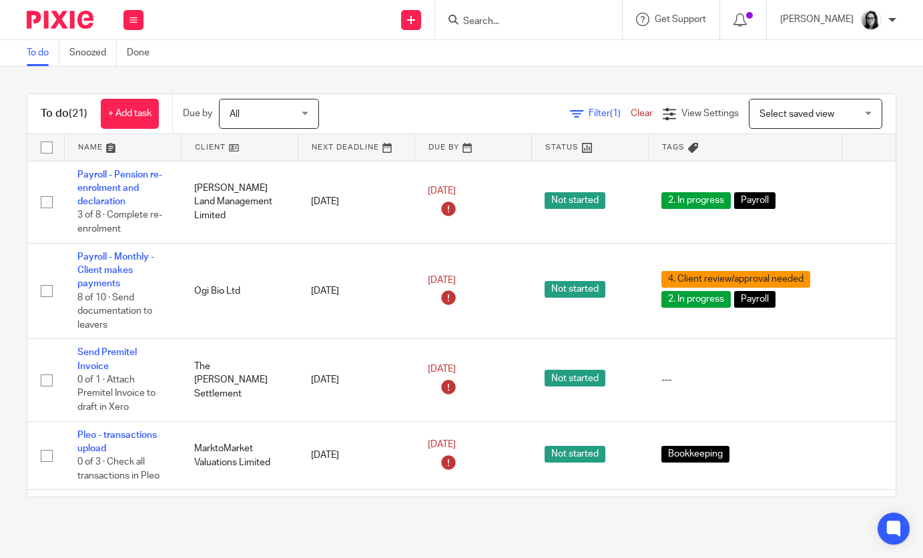
click at [592, 117] on span "Filter (1)" at bounding box center [610, 113] width 42 height 9
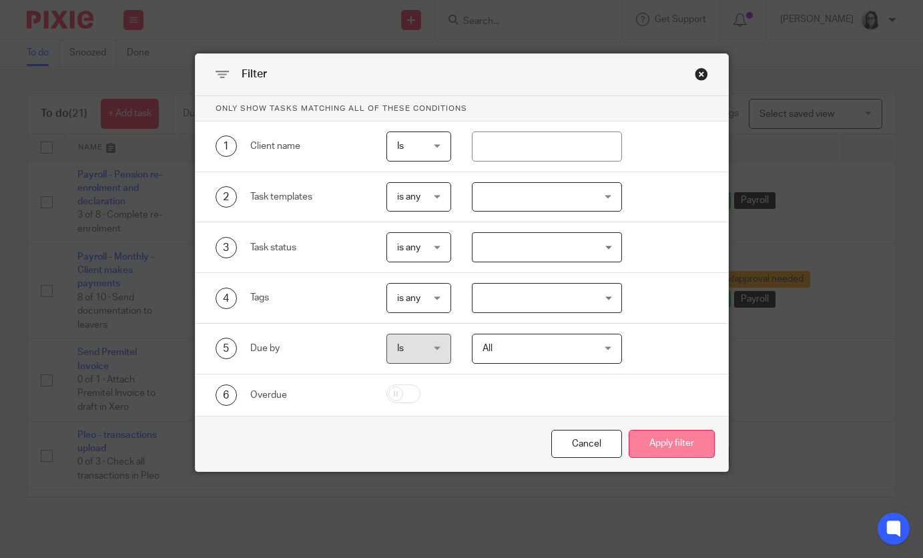
click at [671, 456] on button "Apply filter" at bounding box center [672, 444] width 86 height 29
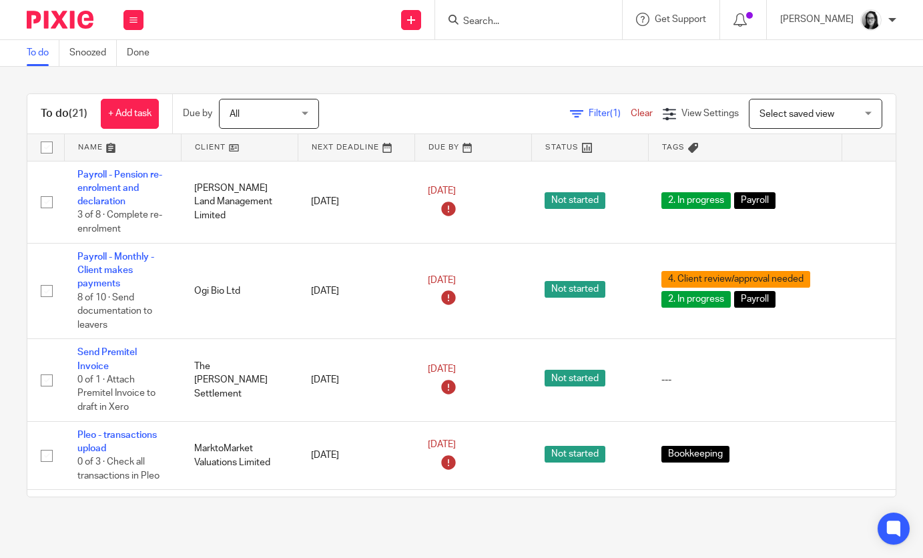
click at [601, 110] on span "Filter (1)" at bounding box center [610, 113] width 42 height 9
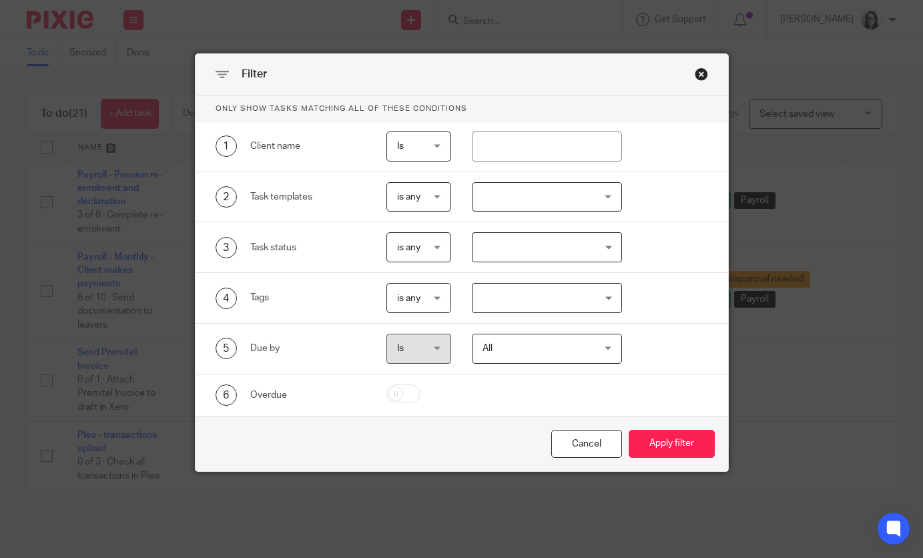
click at [536, 302] on input "Search for option" at bounding box center [544, 297] width 140 height 23
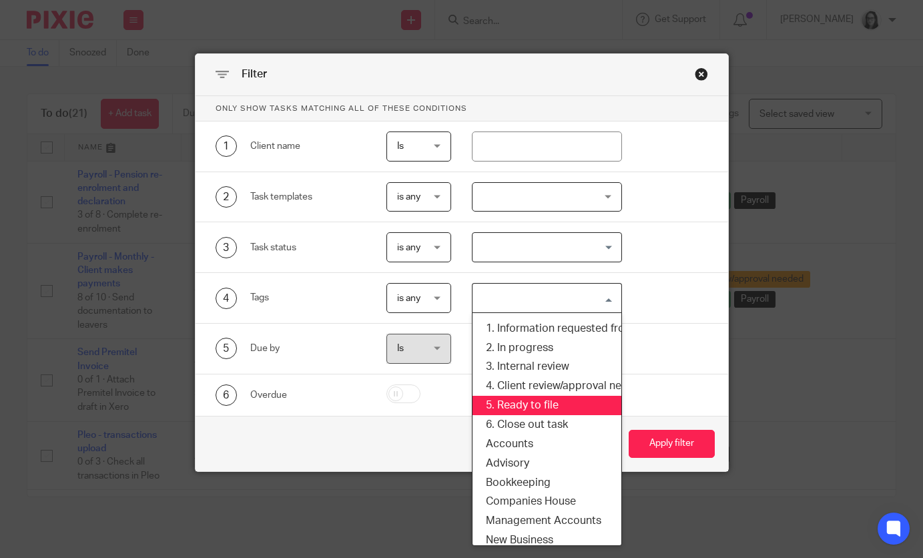
scroll to position [25, 3]
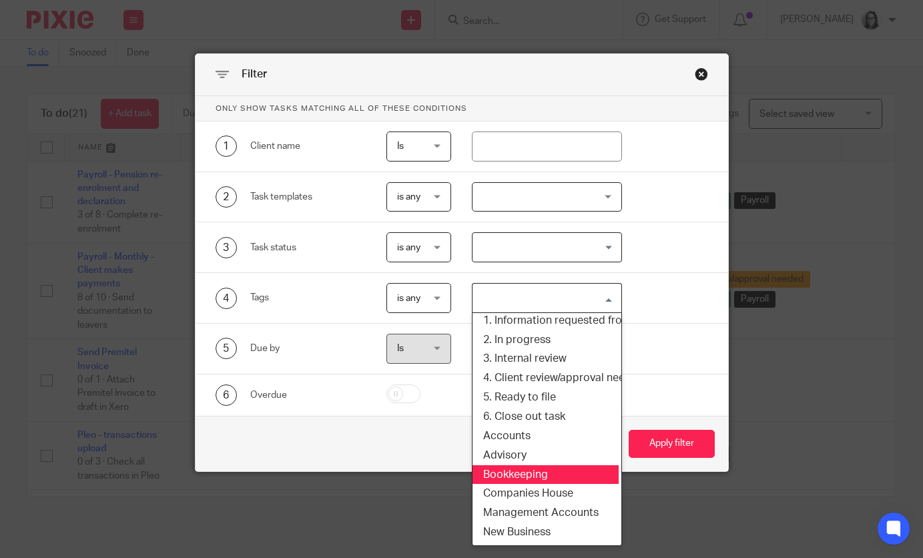
click at [537, 470] on ul "0. Not started/On hold 1. Information requested from client 2. In progress 3. I…" at bounding box center [547, 429] width 150 height 234
click at [537, 470] on li "Bookkeeping" at bounding box center [544, 474] width 149 height 19
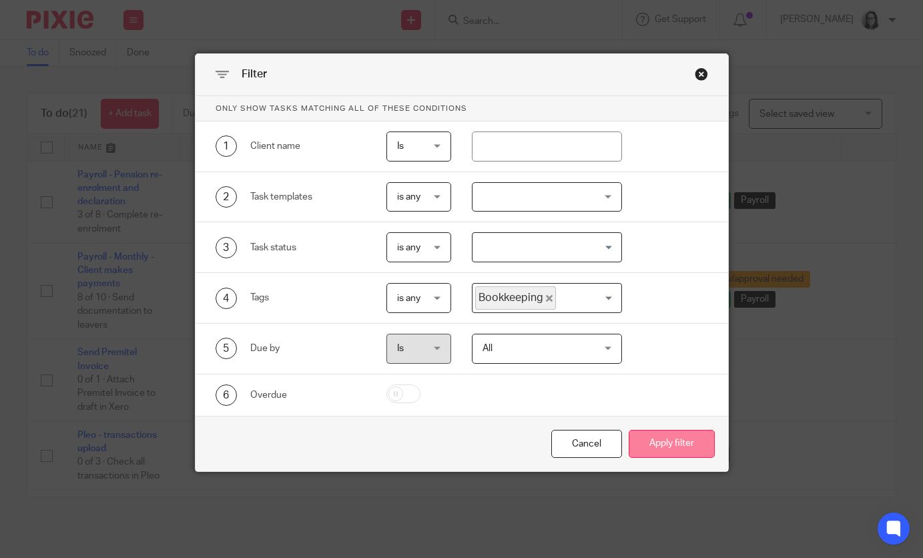
click at [646, 449] on button "Apply filter" at bounding box center [672, 444] width 86 height 29
